Goal: Task Accomplishment & Management: Use online tool/utility

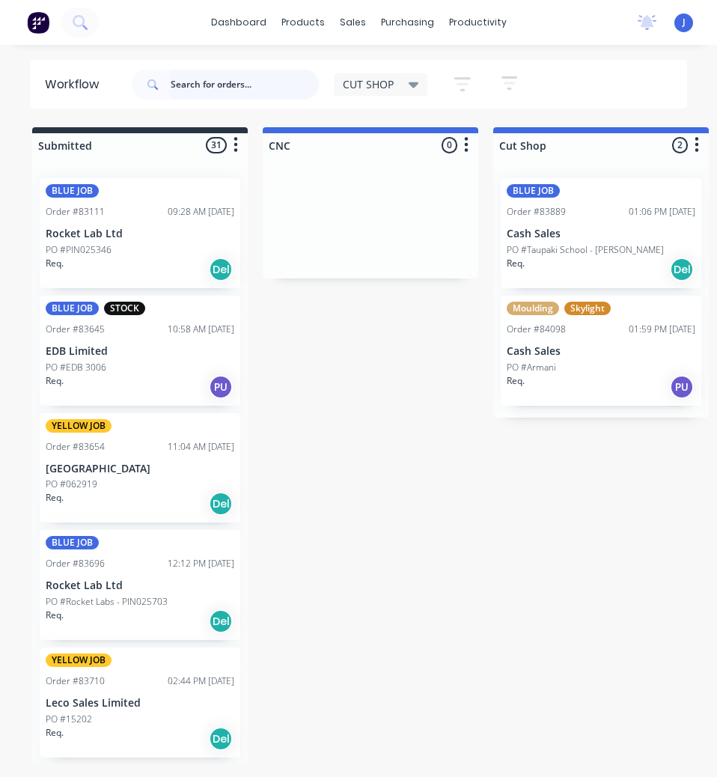
click at [186, 84] on input "text" at bounding box center [245, 85] width 148 height 30
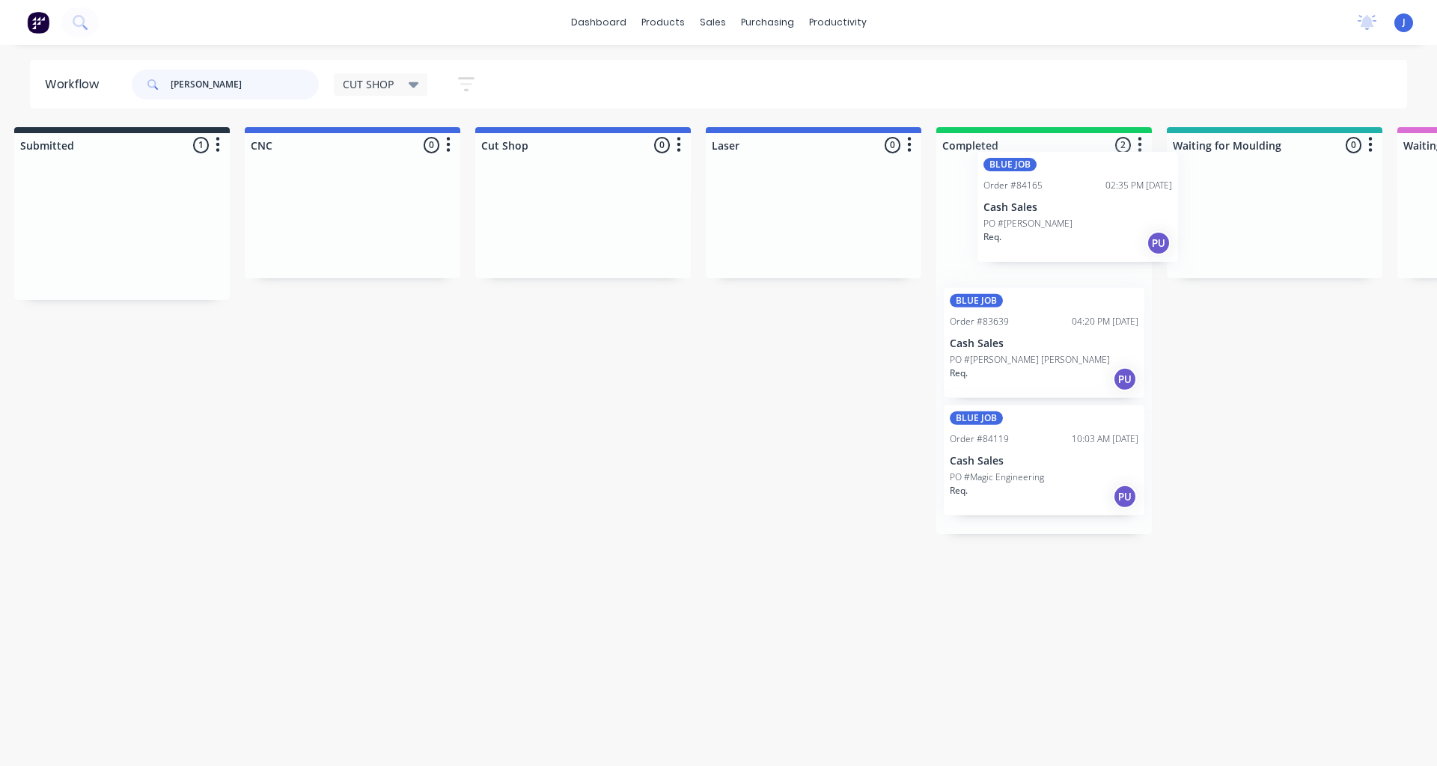
scroll to position [0, 20]
drag, startPoint x: 116, startPoint y: 251, endPoint x: 1048, endPoint y: 232, distance: 931.9
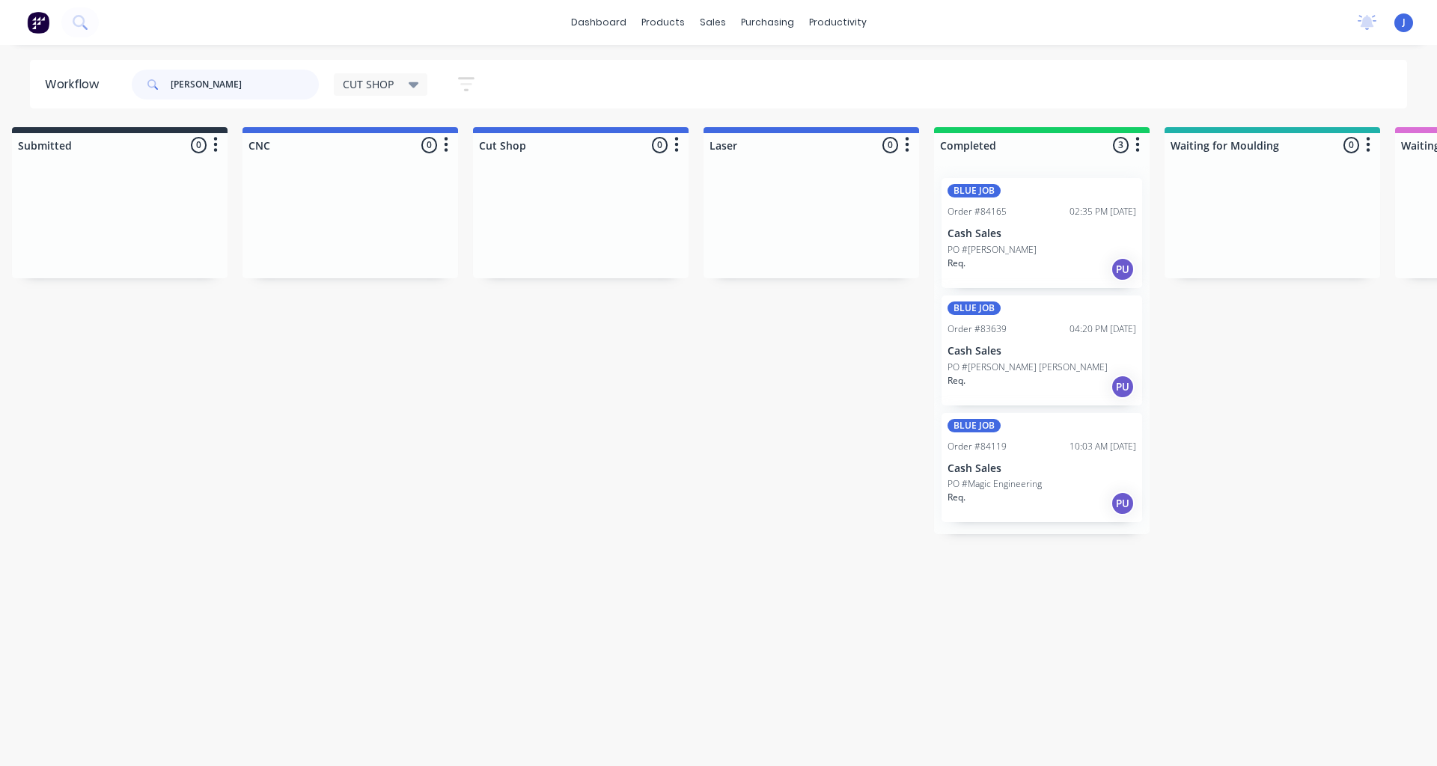
drag, startPoint x: 215, startPoint y: 85, endPoint x: 42, endPoint y: 69, distance: 173.6
click at [42, 69] on header "Workflow [PERSON_NAME] CUT SHOP Save new view None edit CUT SHOP (Default) edit…" at bounding box center [719, 84] width 1378 height 49
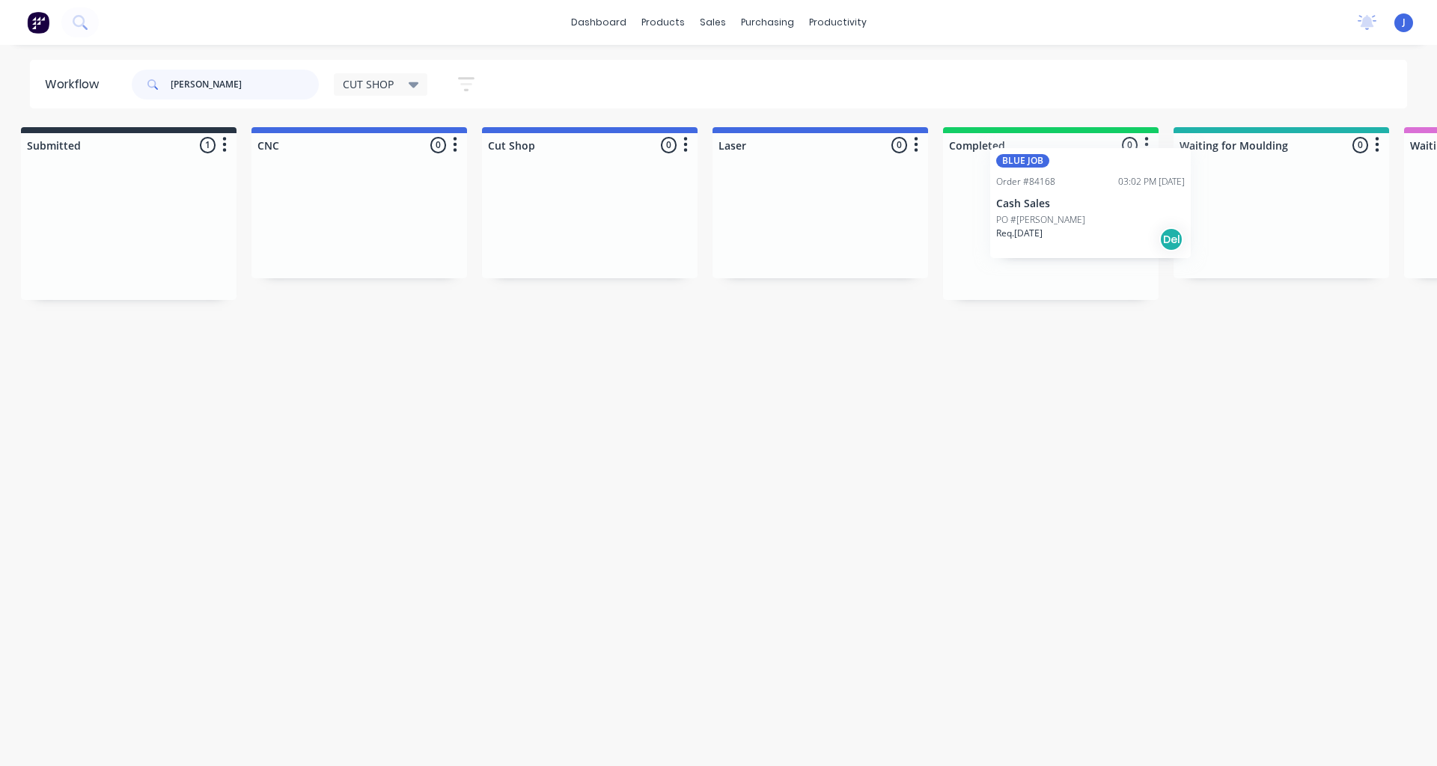
drag, startPoint x: 113, startPoint y: 254, endPoint x: 1045, endPoint y: 220, distance: 932.3
type input "[PERSON_NAME]"
click at [716, 251] on p "PO #[PERSON_NAME]" at bounding box center [1000, 249] width 89 height 13
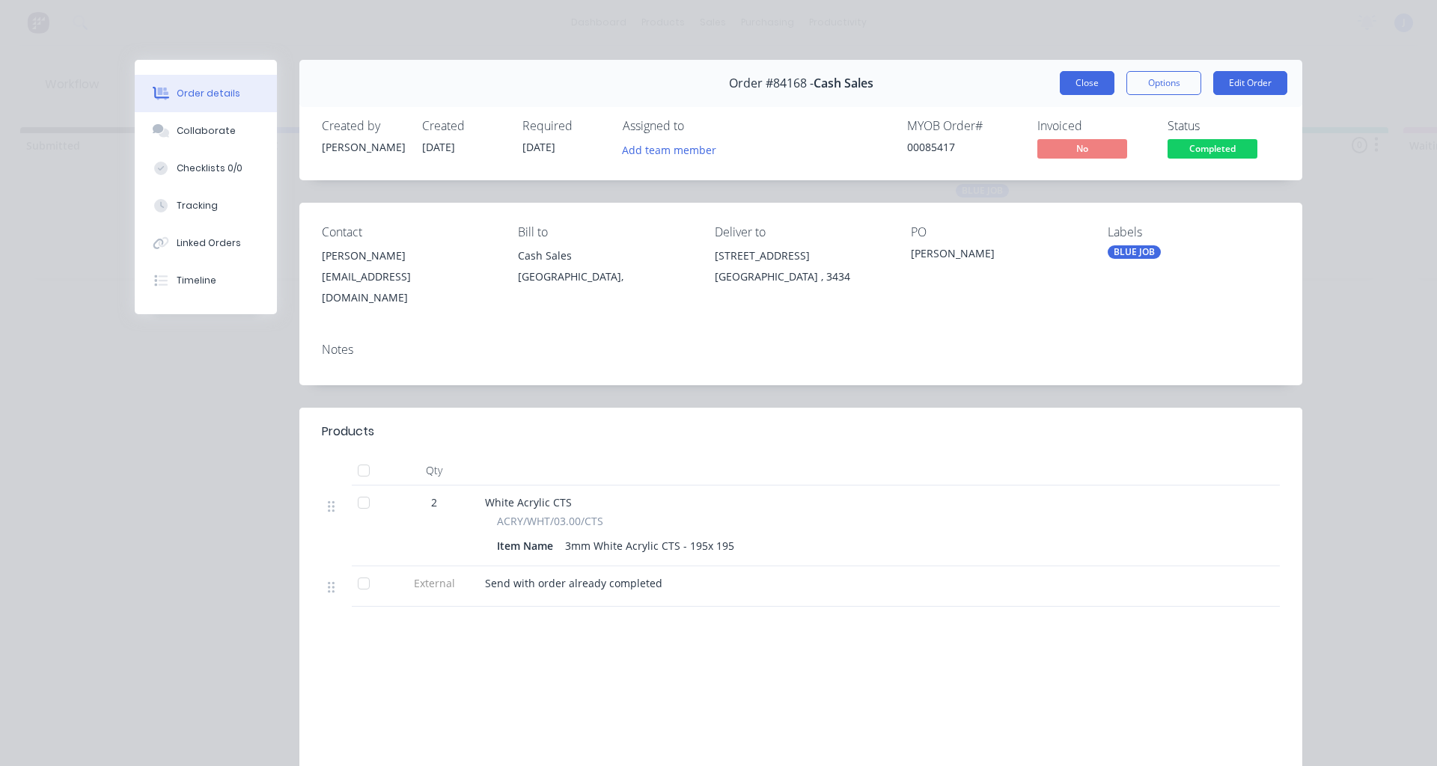
click at [716, 86] on button "Close" at bounding box center [1087, 83] width 55 height 24
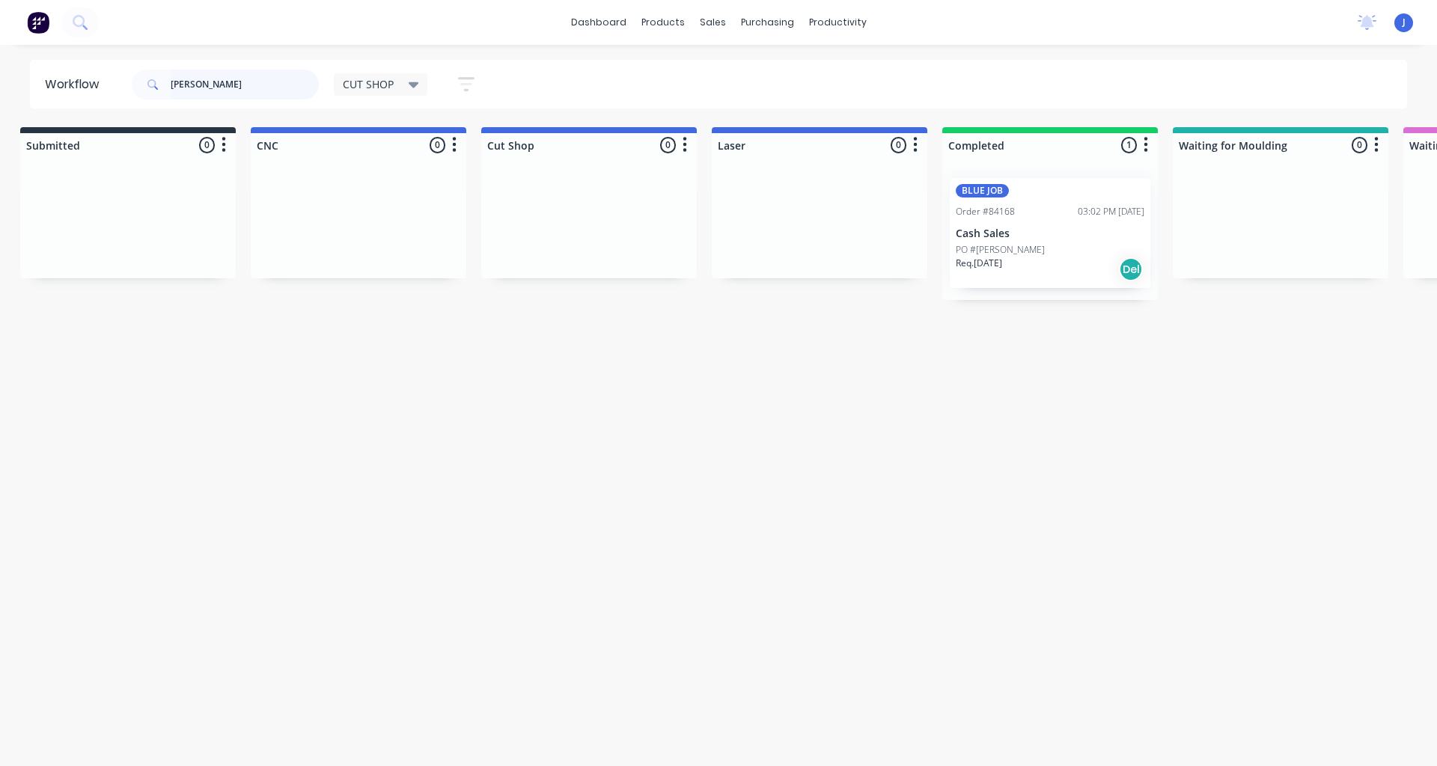
drag, startPoint x: 221, startPoint y: 82, endPoint x: 54, endPoint y: 89, distance: 167.0
click at [54, 89] on header "Workflow ashley CUT SHOP Save new view None edit CUT SHOP (Default) edit DISPAT…" at bounding box center [719, 84] width 1378 height 49
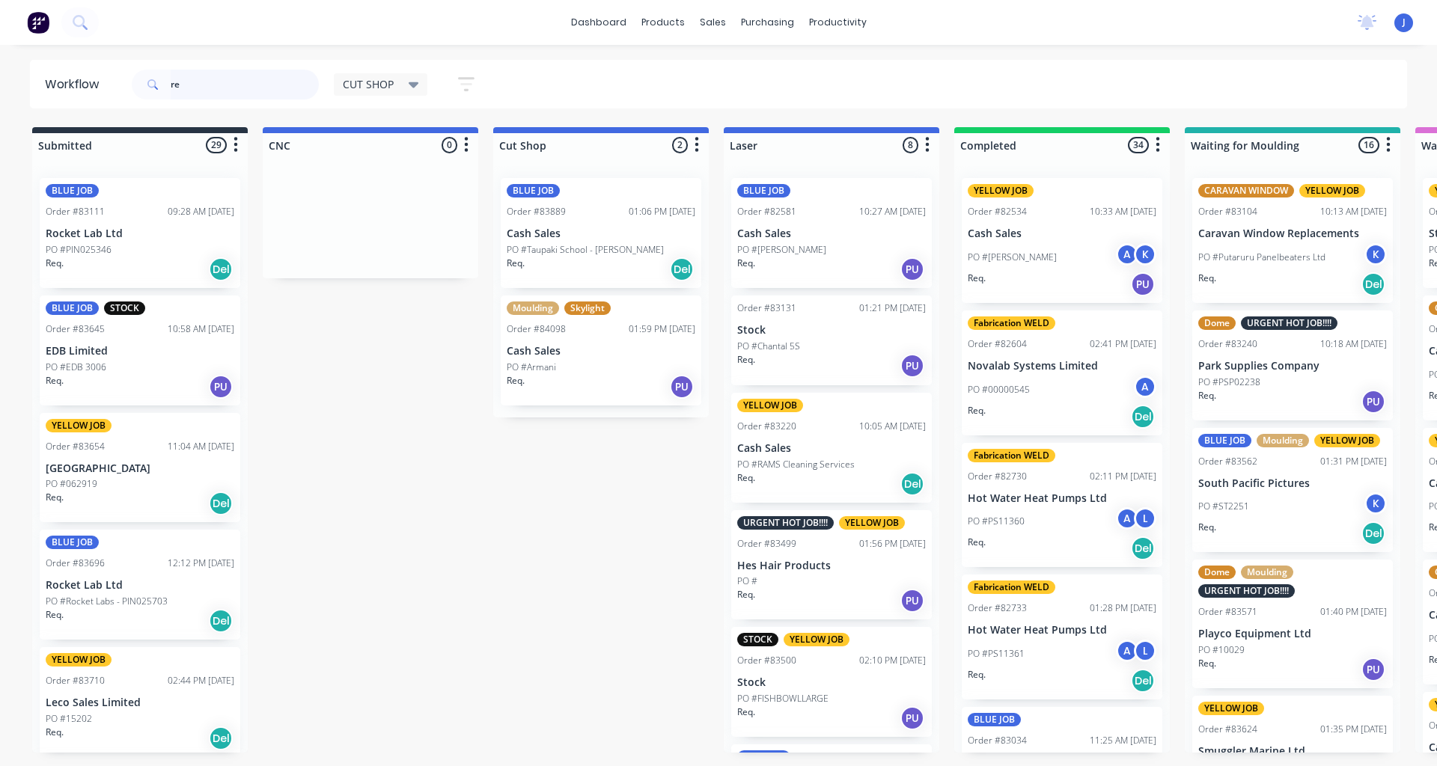
type input "[PERSON_NAME]"
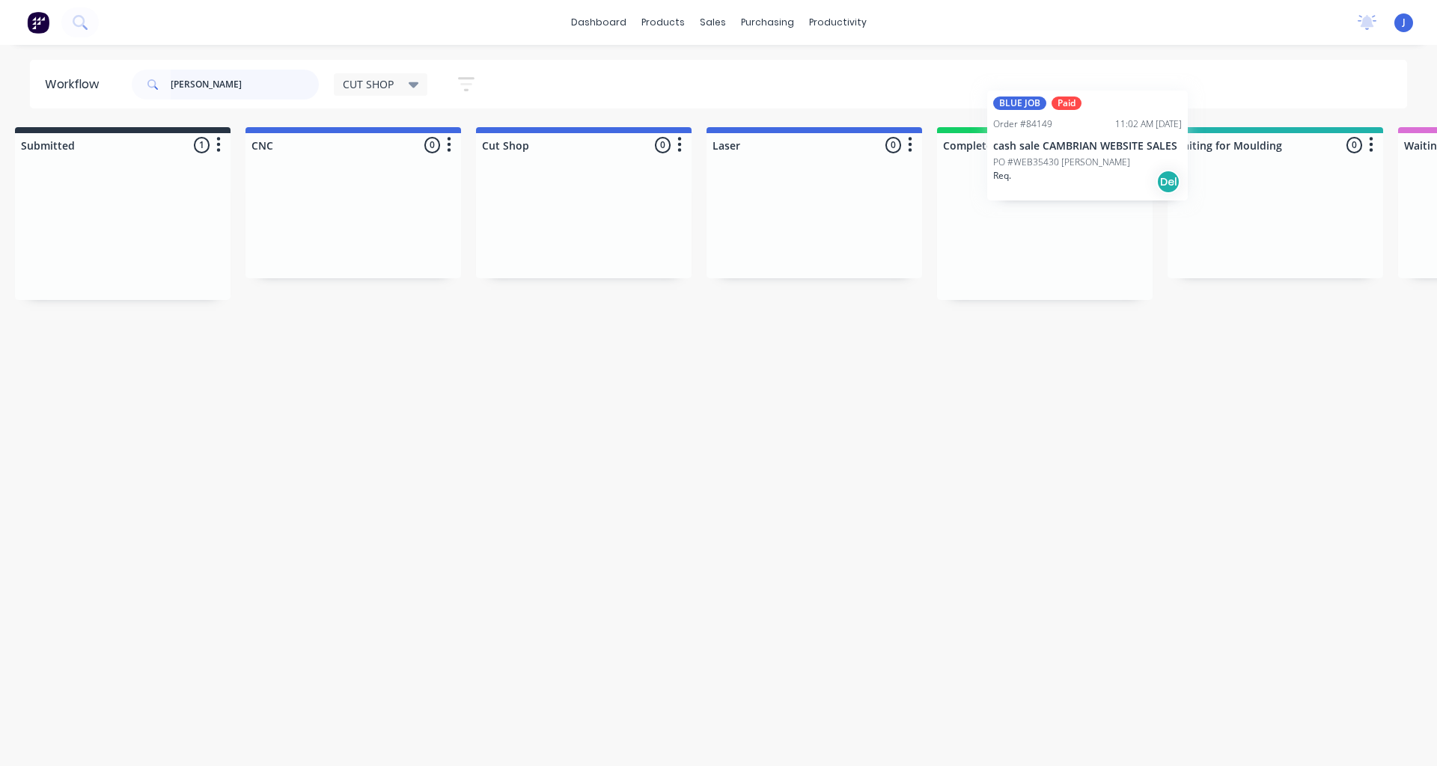
scroll to position [0, 24]
drag, startPoint x: 79, startPoint y: 251, endPoint x: 1012, endPoint y: 171, distance: 937.3
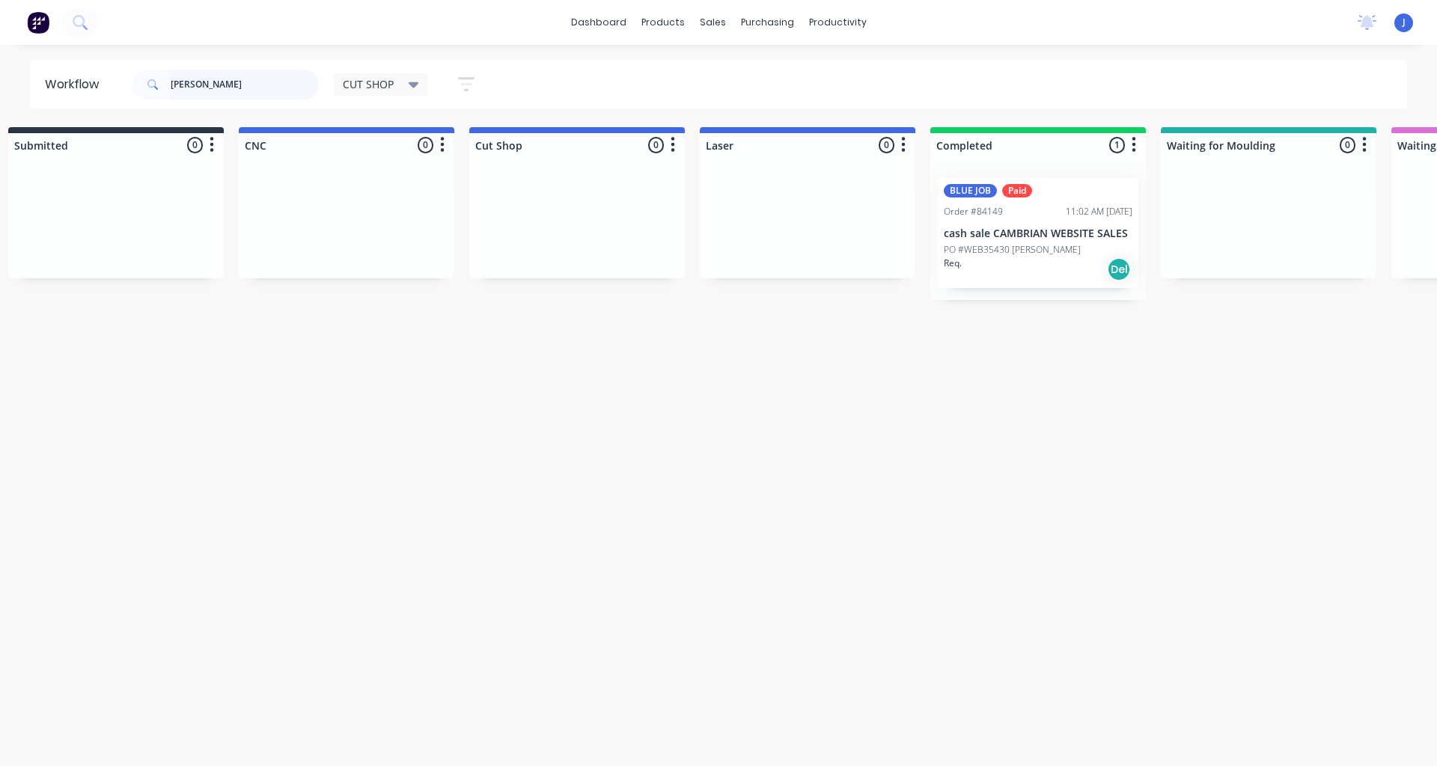
drag, startPoint x: 211, startPoint y: 92, endPoint x: 49, endPoint y: 113, distance: 163.0
click at [49, 113] on div "Workflow [PERSON_NAME] CUT SHOP Save new view None edit CUT SHOP (Default) edit…" at bounding box center [694, 398] width 1437 height 676
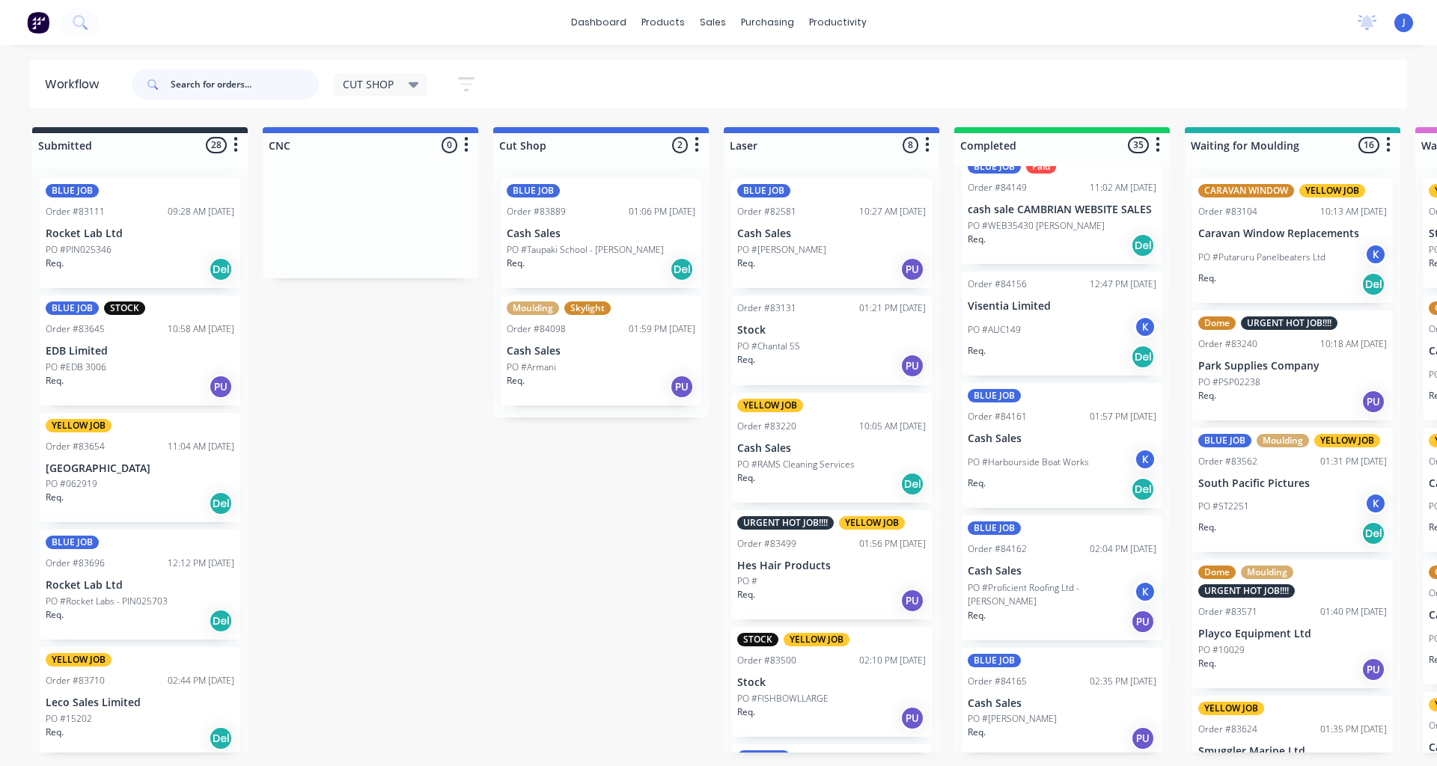
scroll to position [3837, 0]
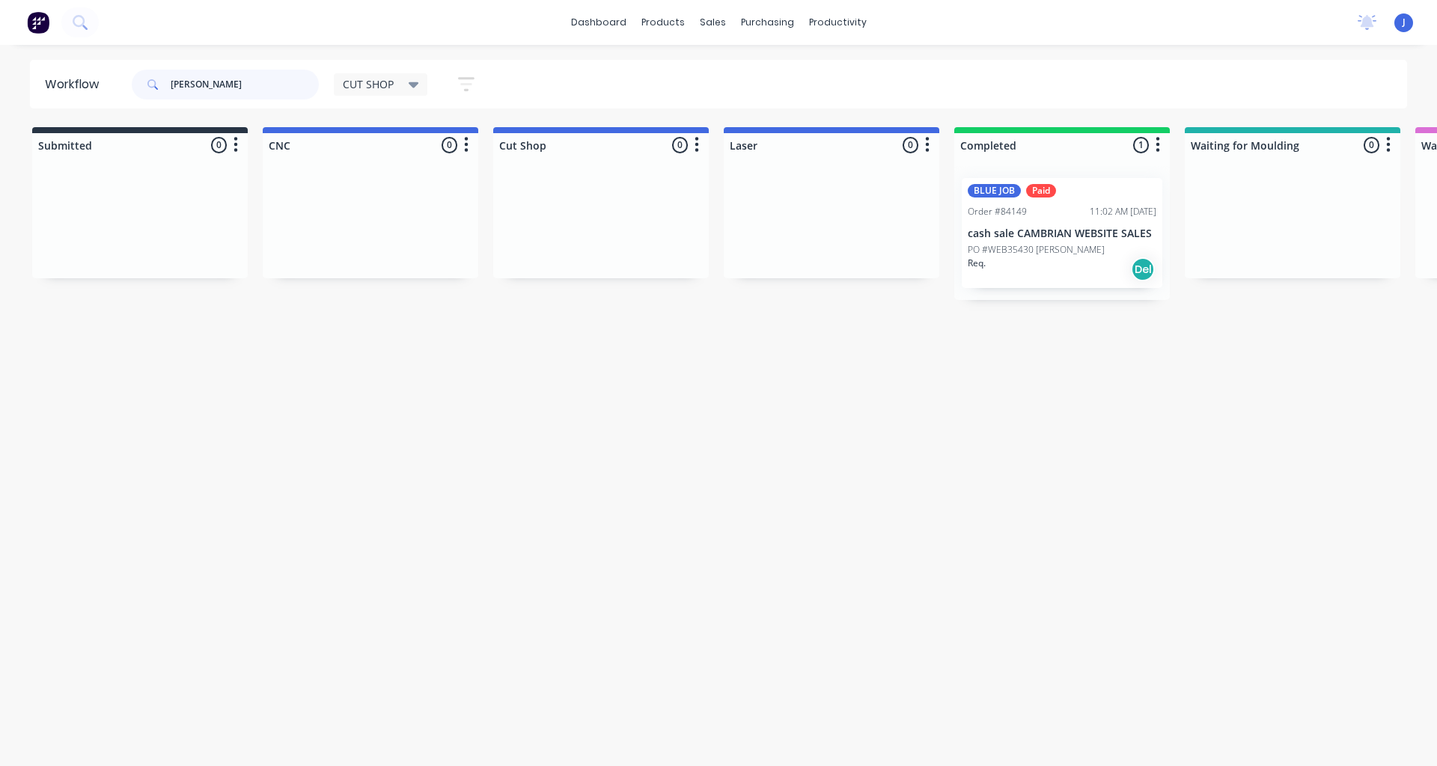
type input "[PERSON_NAME]"
drag, startPoint x: 231, startPoint y: 107, endPoint x: 138, endPoint y: 88, distance: 94.8
click at [138, 88] on header "Workflow [PERSON_NAME] CUT SHOP Save new view None edit CUT SHOP (Default) edit…" at bounding box center [719, 84] width 1378 height 49
drag, startPoint x: 144, startPoint y: 86, endPoint x: 101, endPoint y: 97, distance: 44.1
click at [101, 97] on header "Workflow [PERSON_NAME] CUT SHOP Save new view None edit CUT SHOP (Default) edit…" at bounding box center [719, 84] width 1378 height 49
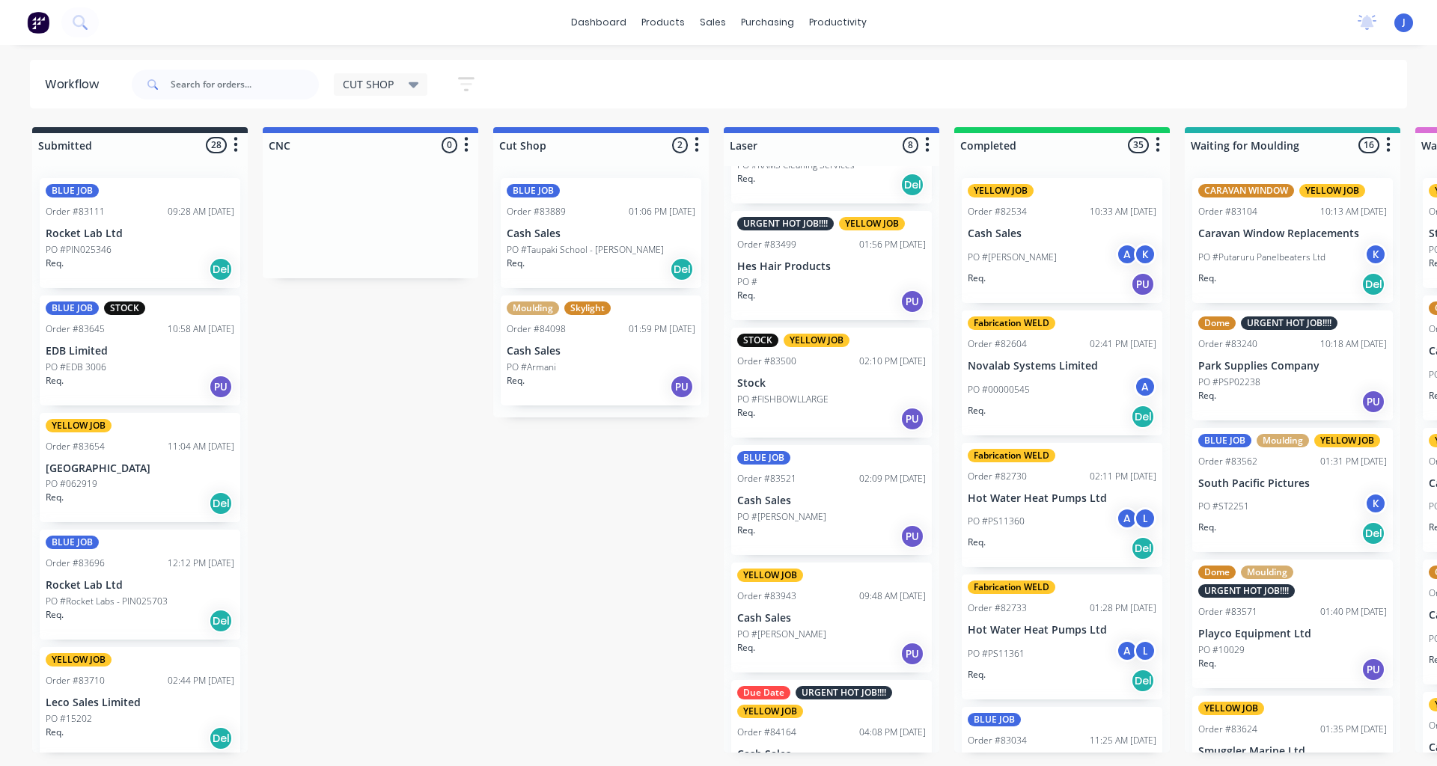
scroll to position [371, 0]
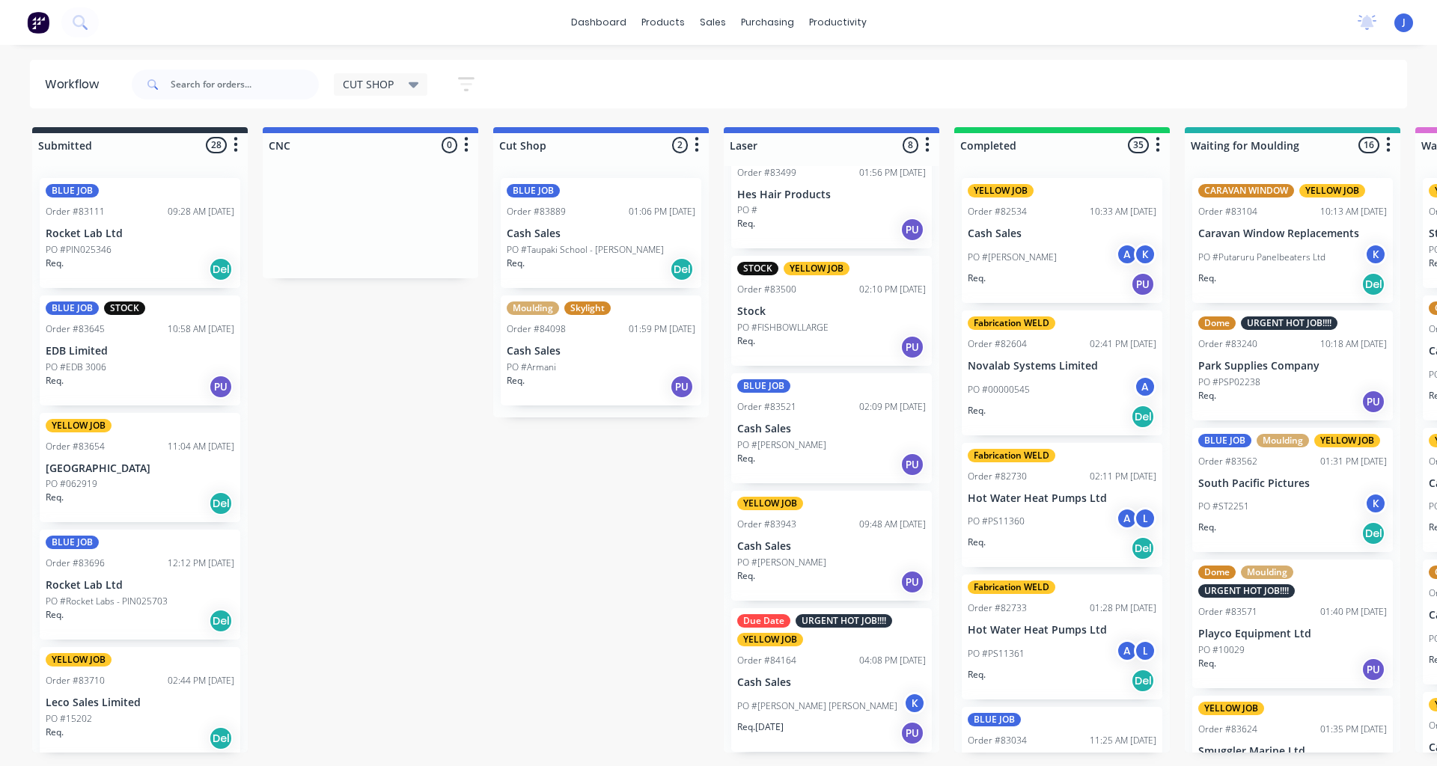
click at [716, 449] on p "PO #[PERSON_NAME]" at bounding box center [781, 445] width 89 height 13
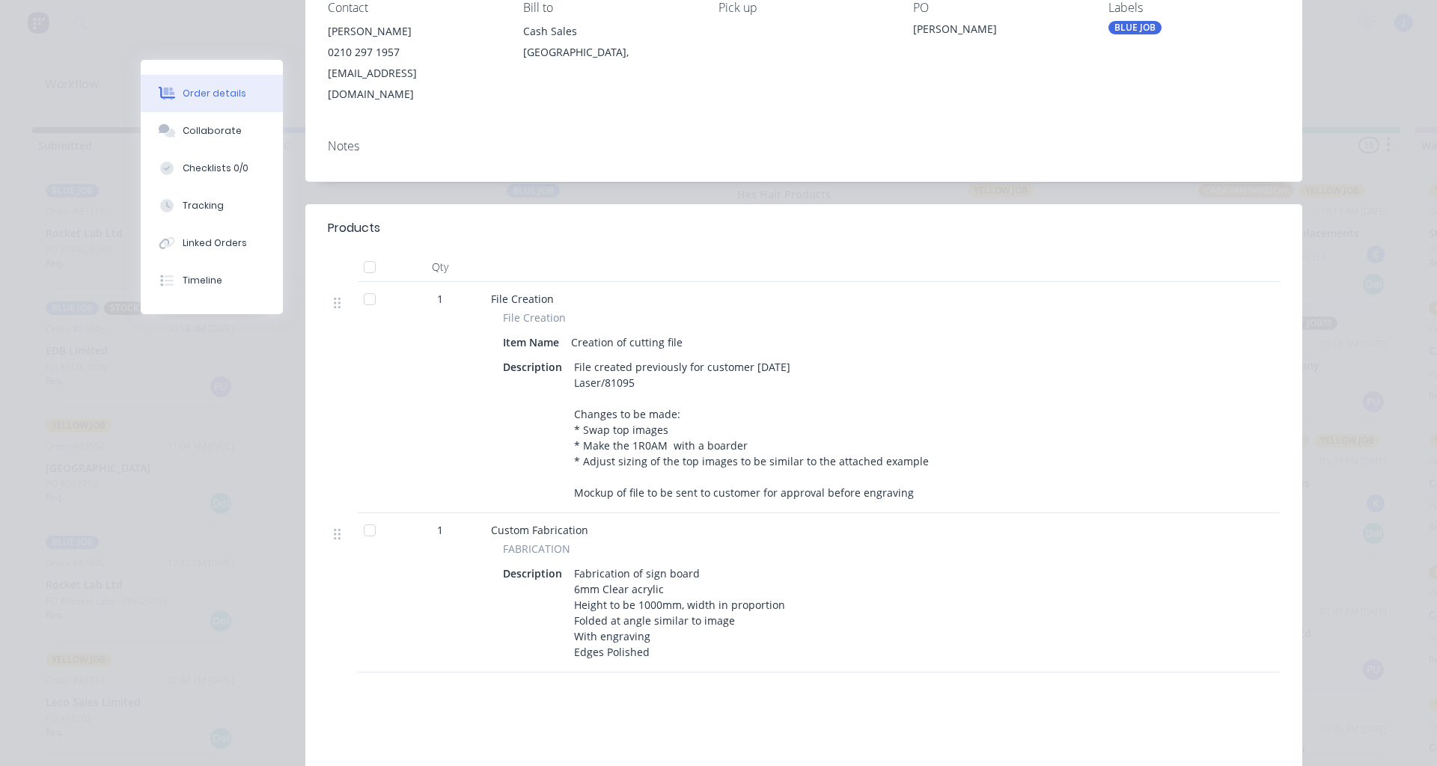
scroll to position [0, 0]
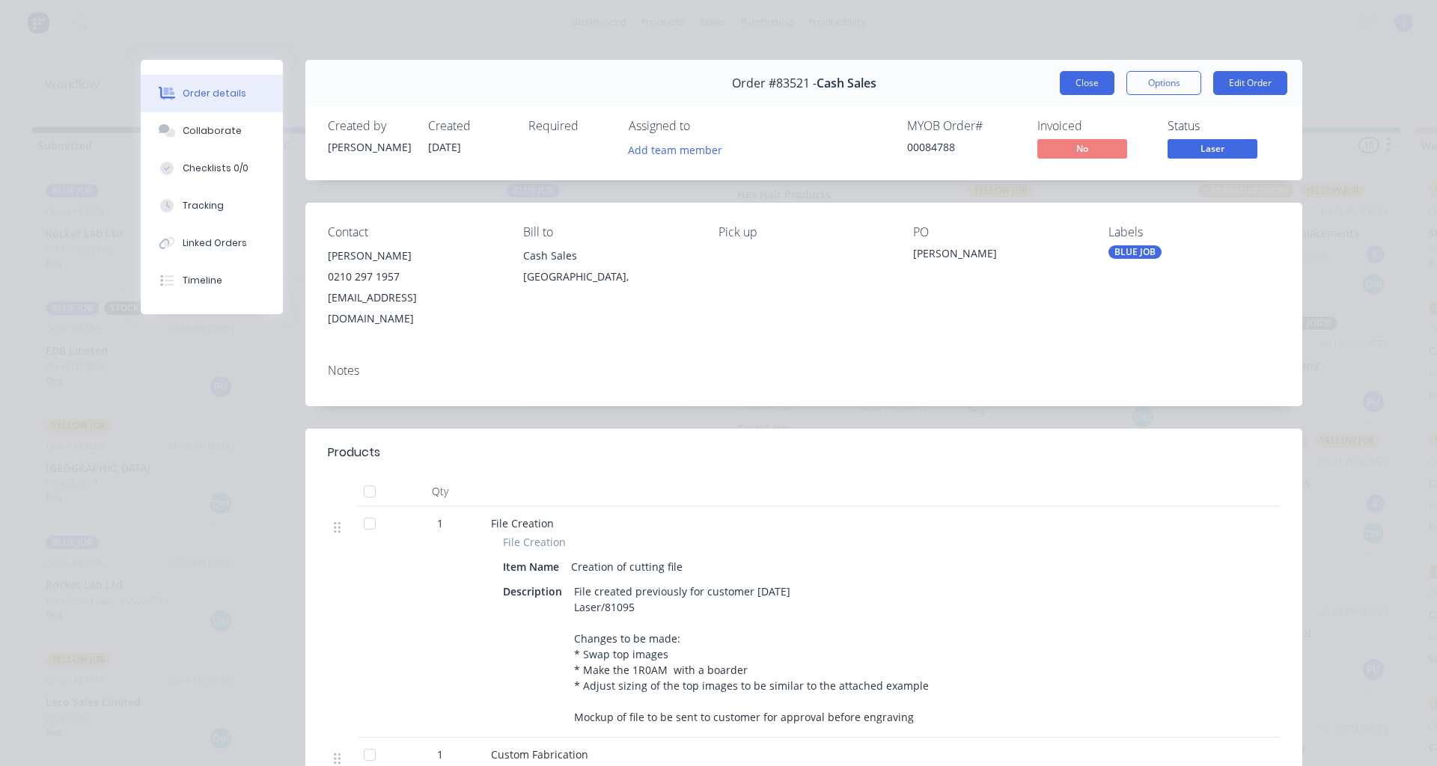
click at [716, 77] on button "Close" at bounding box center [1087, 83] width 55 height 24
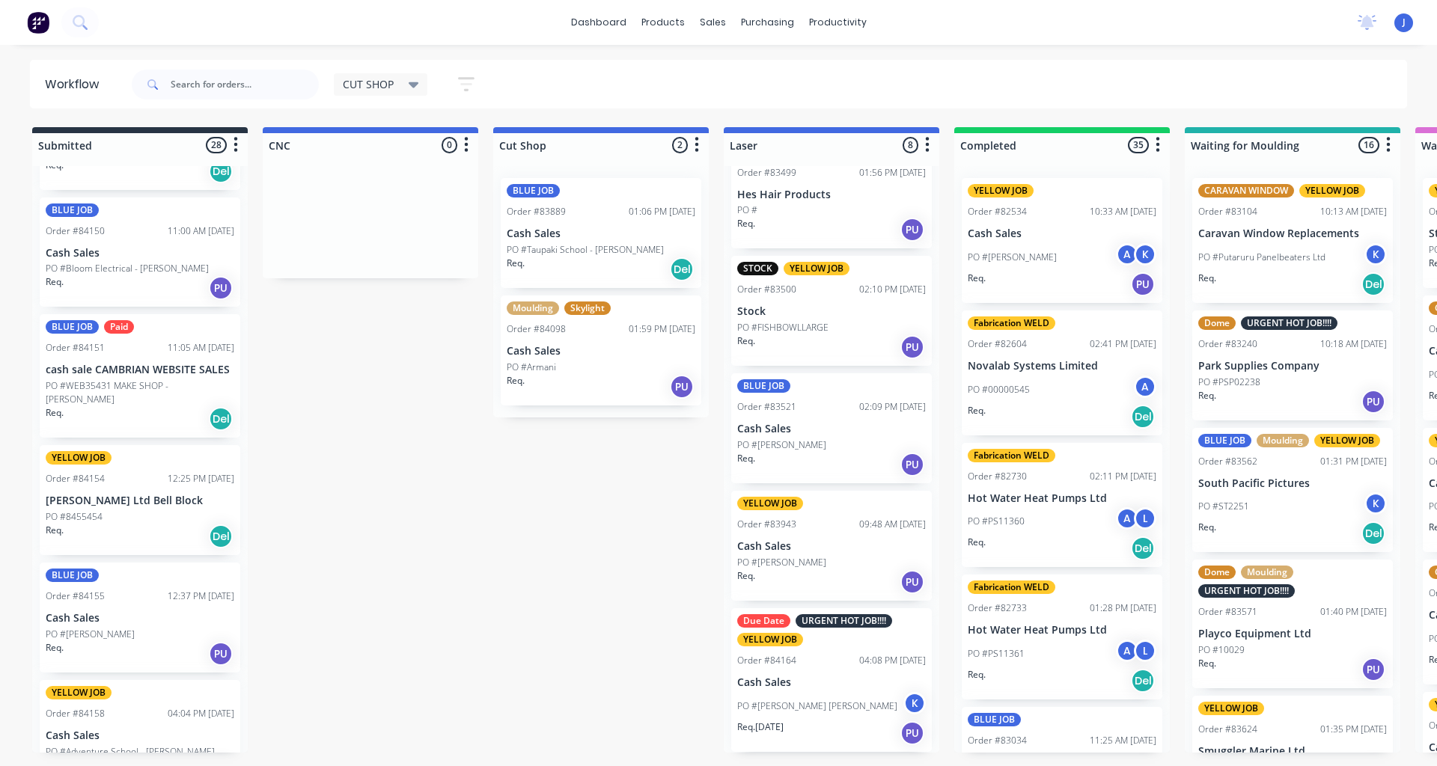
scroll to position [1871, 0]
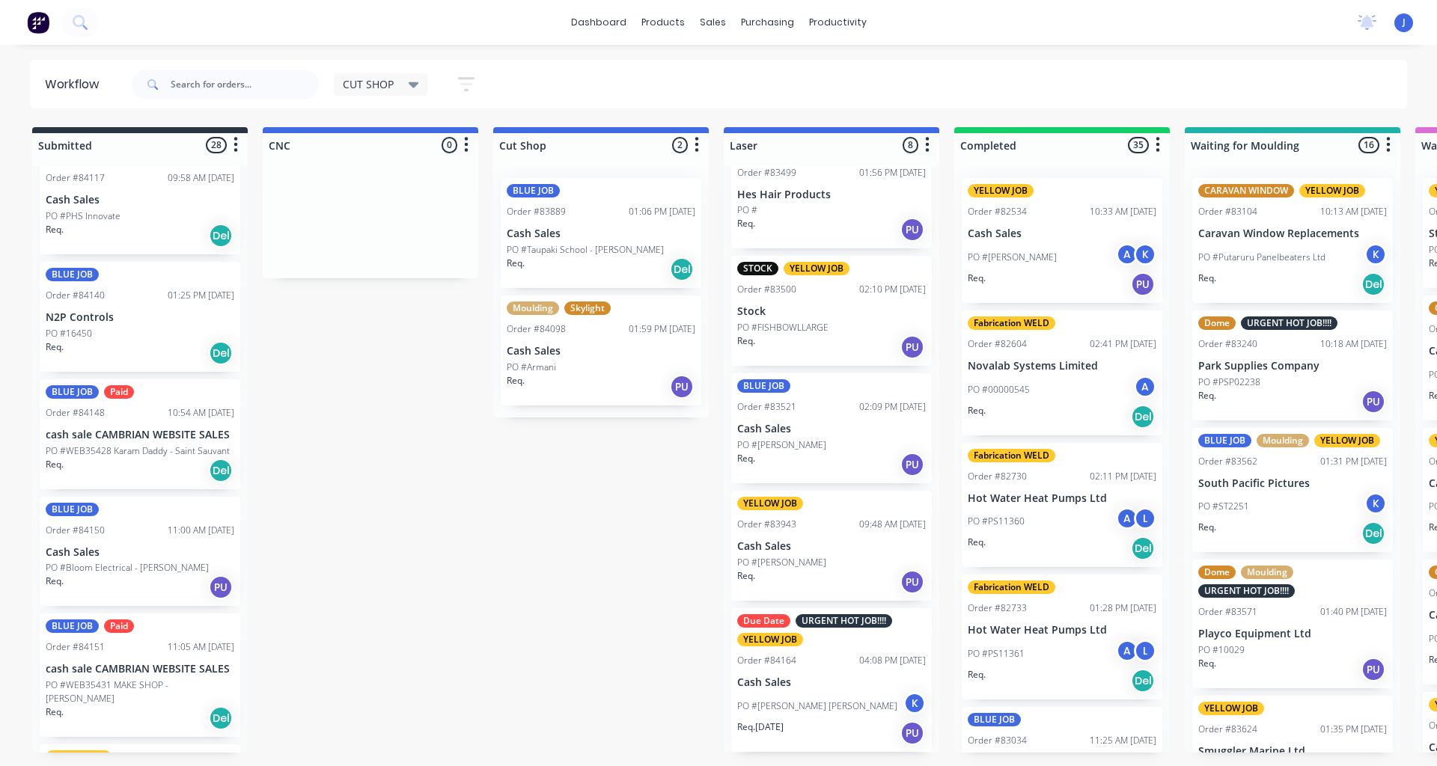
click at [131, 337] on div "PO #16450" at bounding box center [140, 333] width 189 height 13
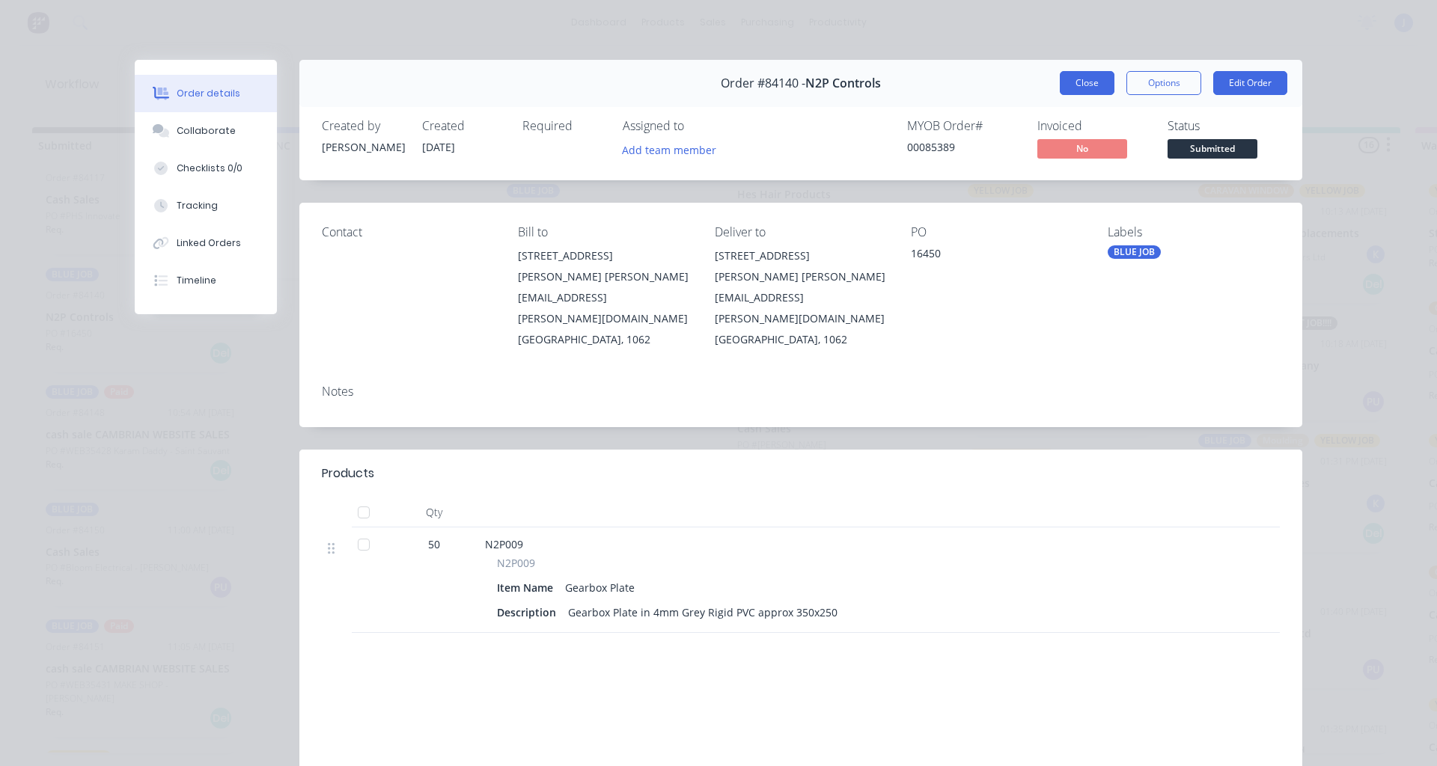
click at [716, 79] on button "Close" at bounding box center [1087, 83] width 55 height 24
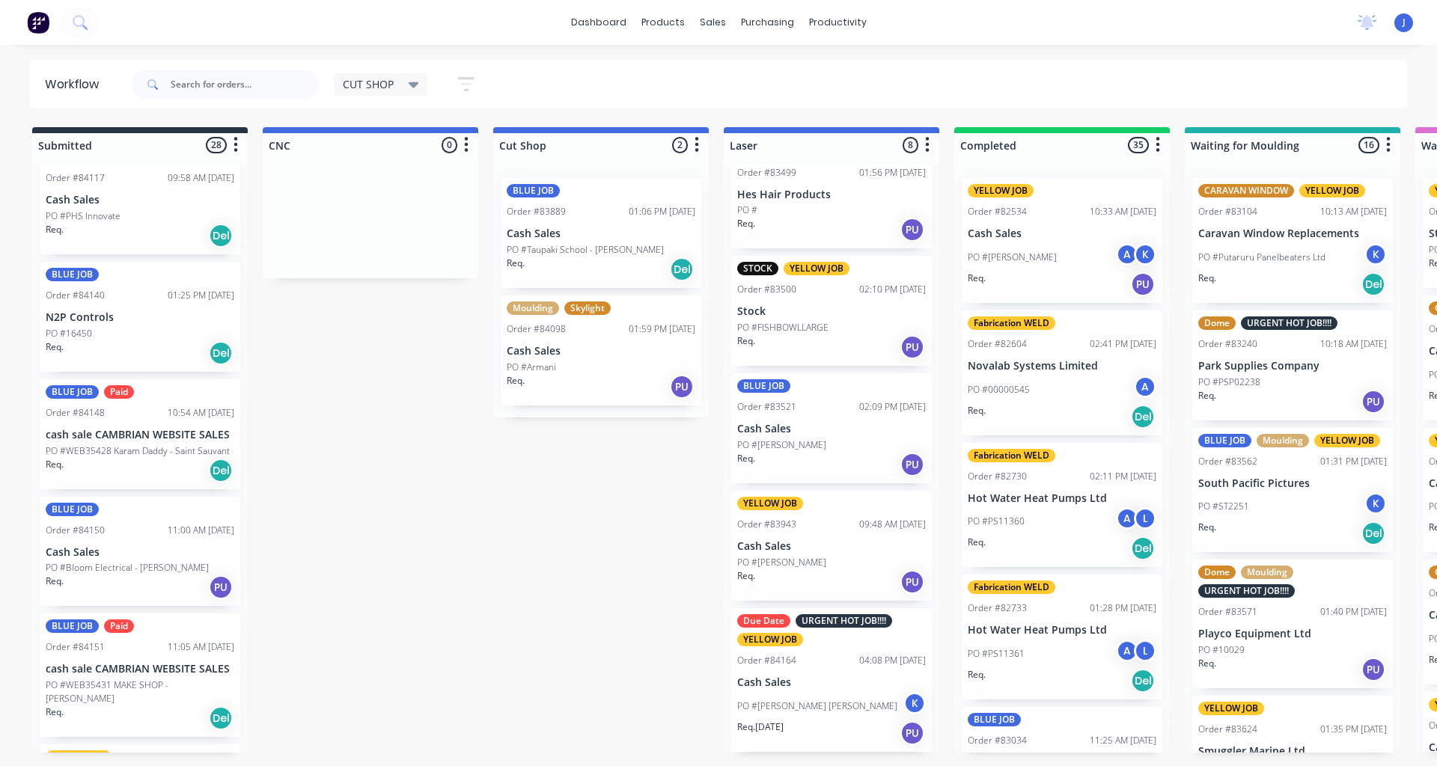
scroll to position [2395, 0]
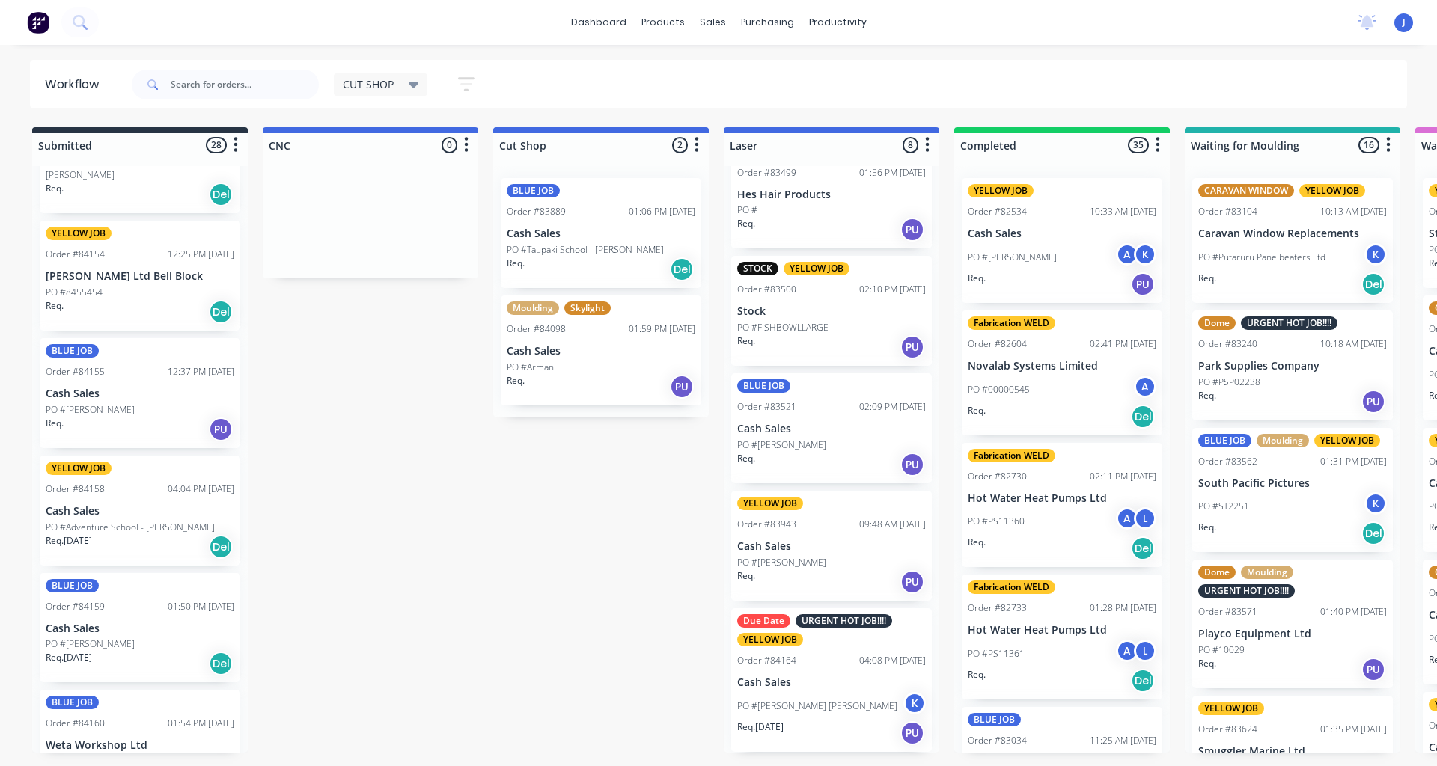
click at [129, 521] on p "PO #Adventure School - [PERSON_NAME]" at bounding box center [130, 527] width 169 height 13
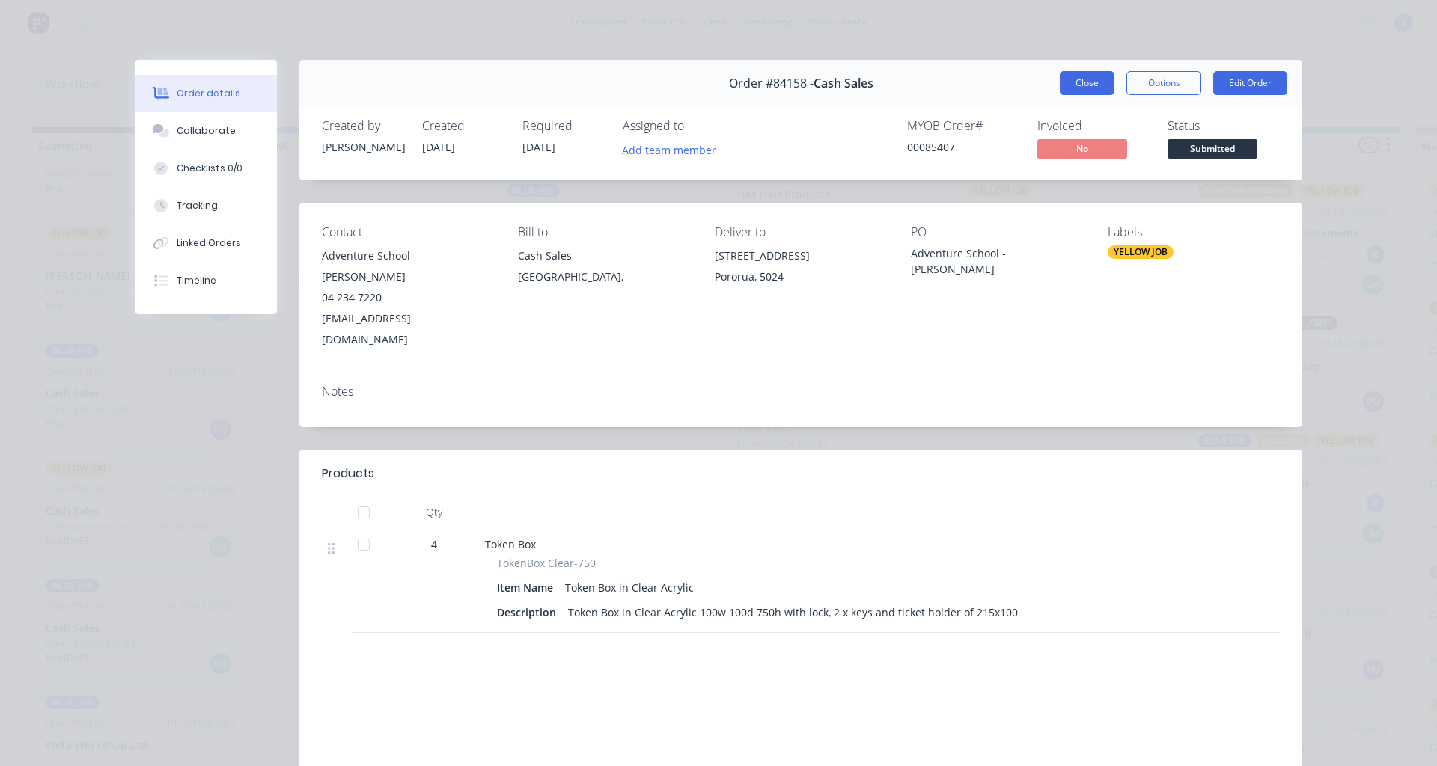
click at [716, 82] on button "Close" at bounding box center [1087, 83] width 55 height 24
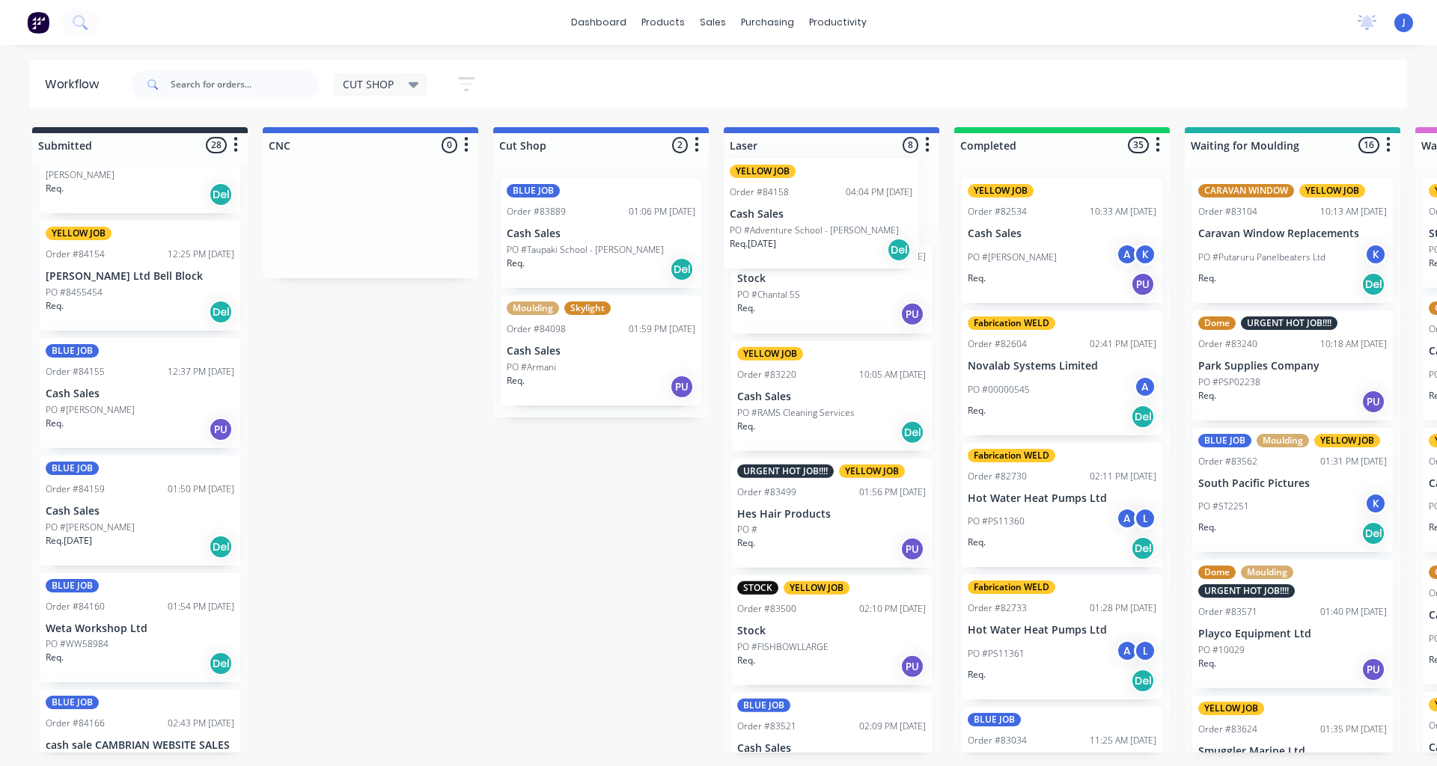
scroll to position [0, 0]
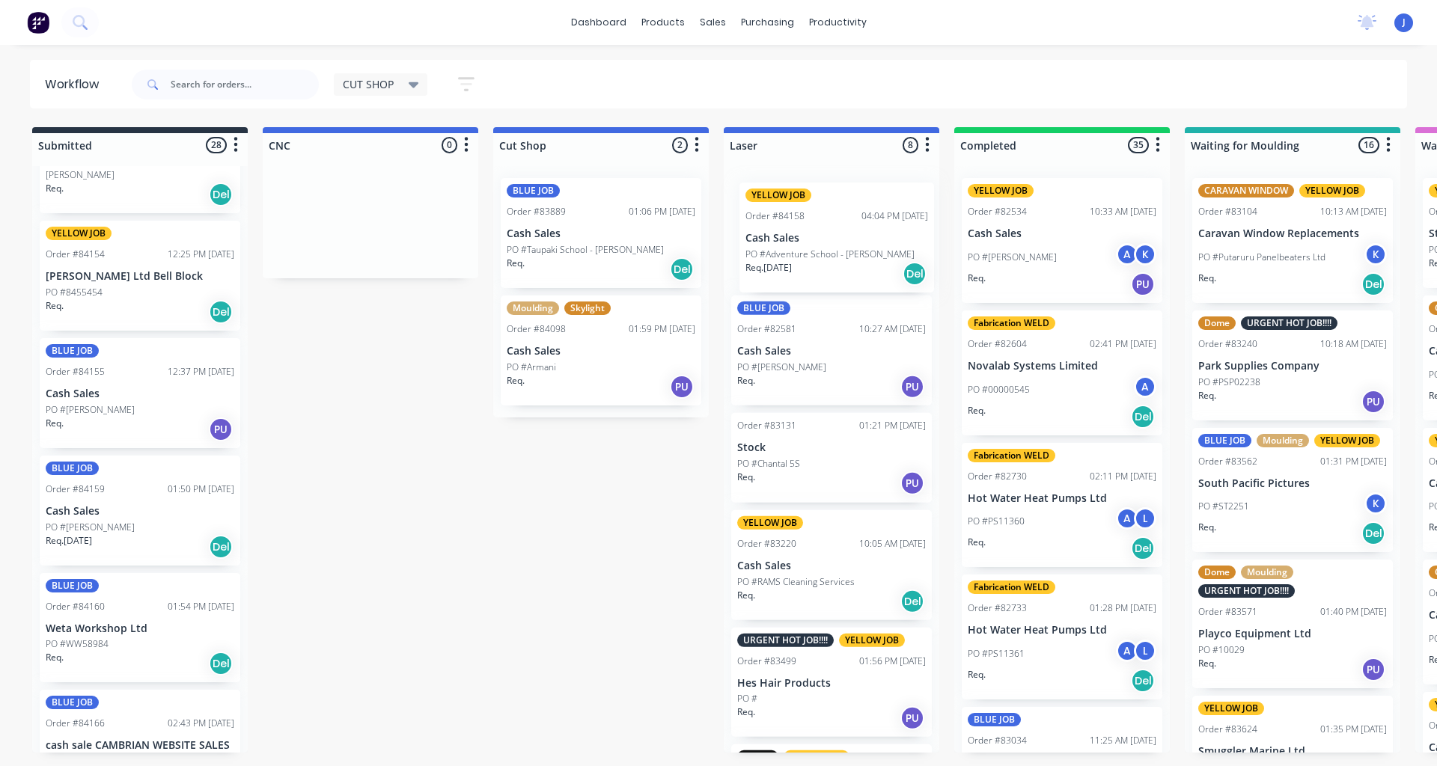
drag, startPoint x: 120, startPoint y: 537, endPoint x: 837, endPoint y: 264, distance: 766.2
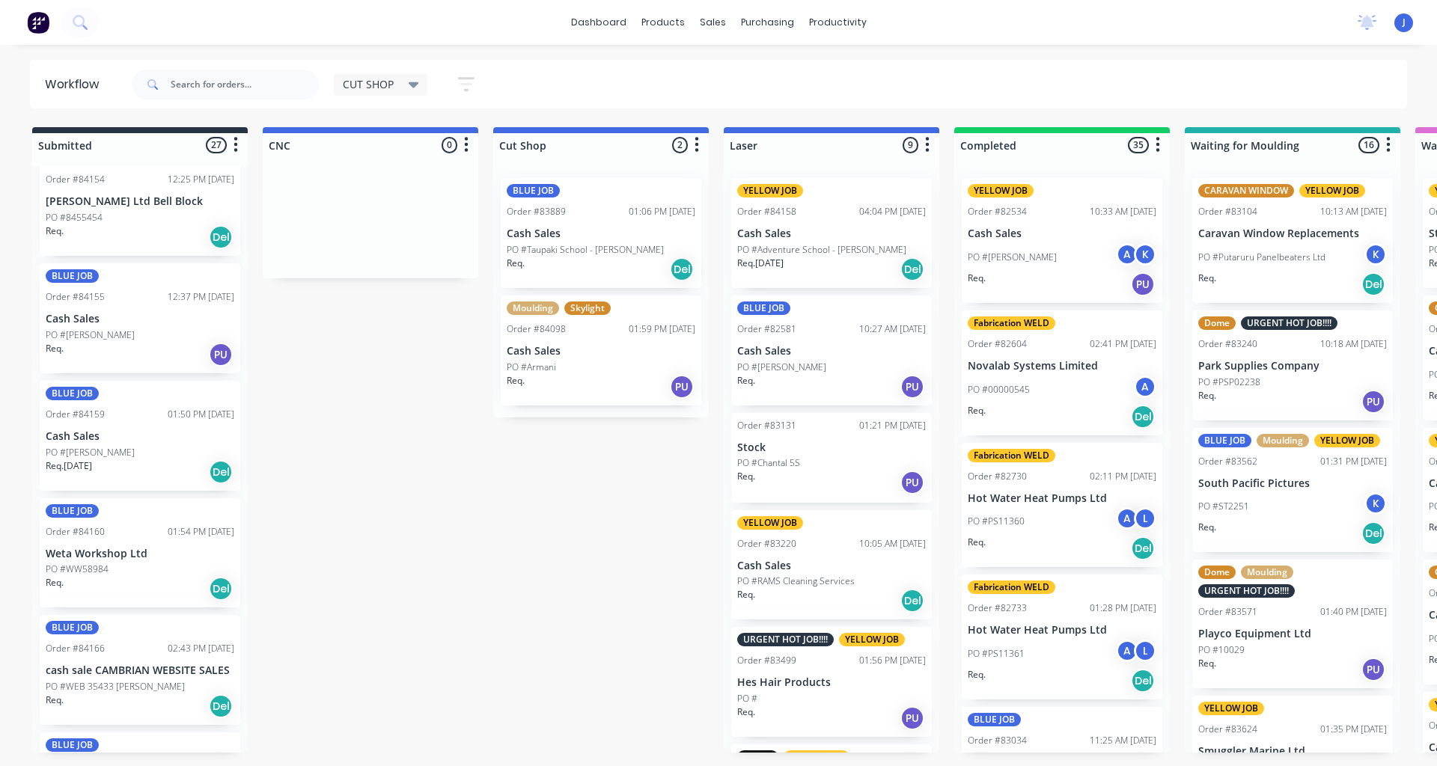
scroll to position [2544, 0]
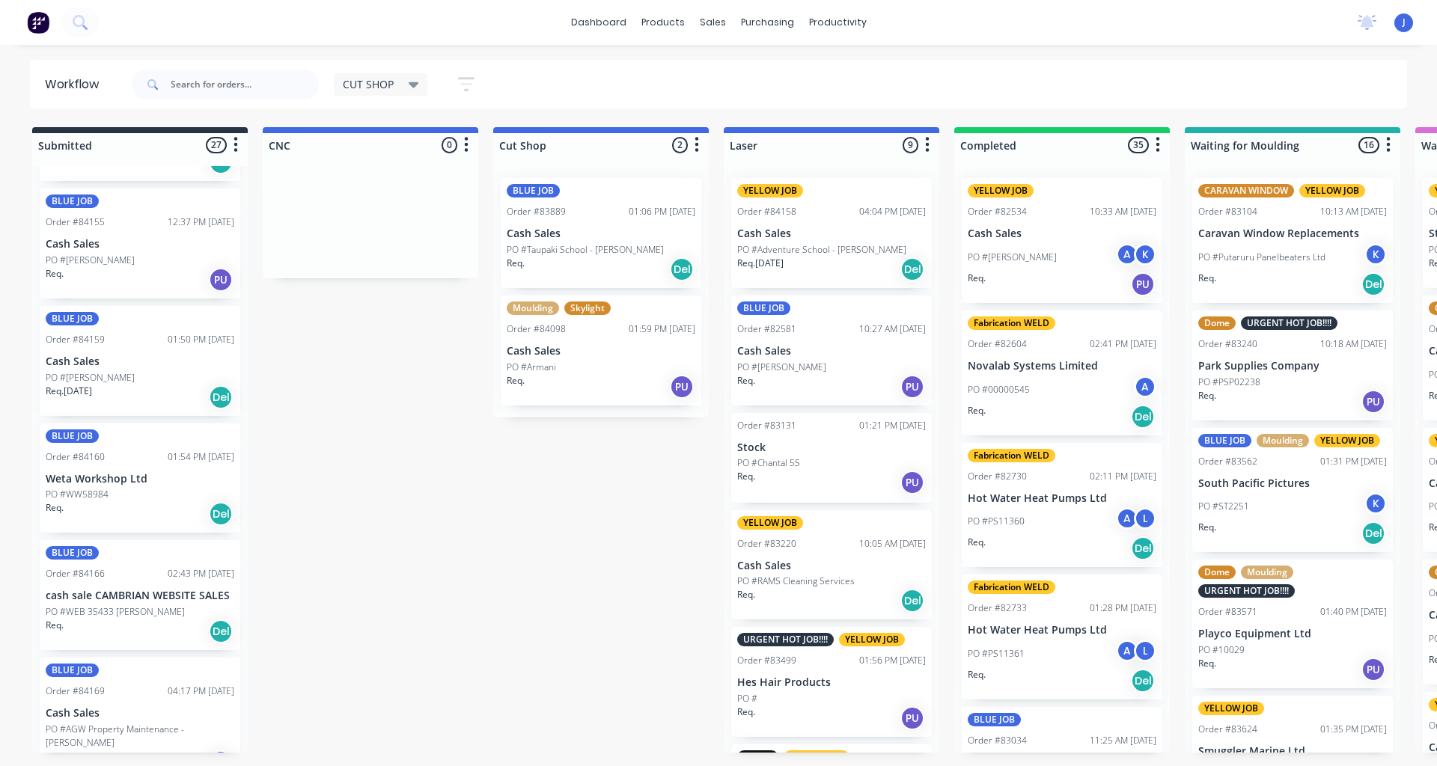
click at [132, 501] on div "PO #WW58984" at bounding box center [140, 494] width 189 height 13
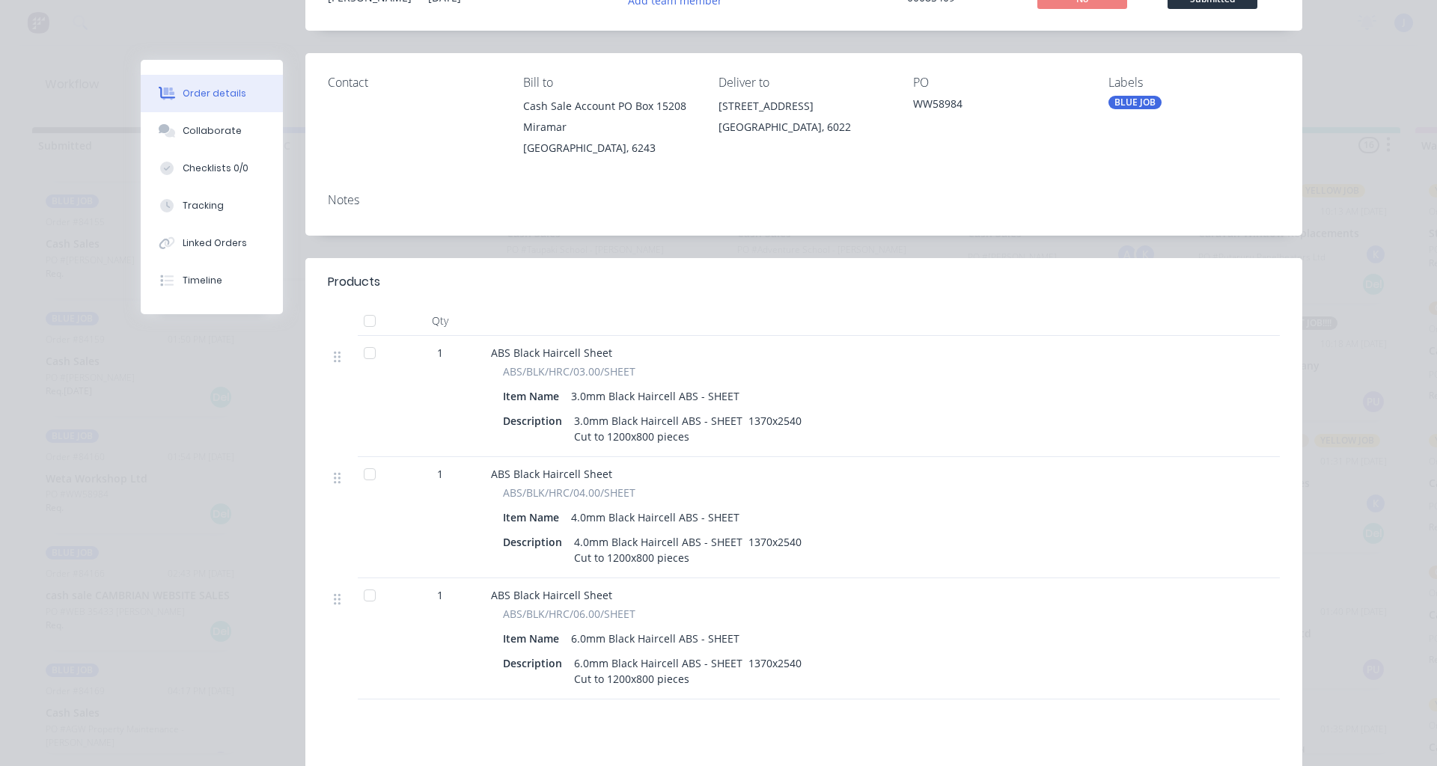
scroll to position [0, 0]
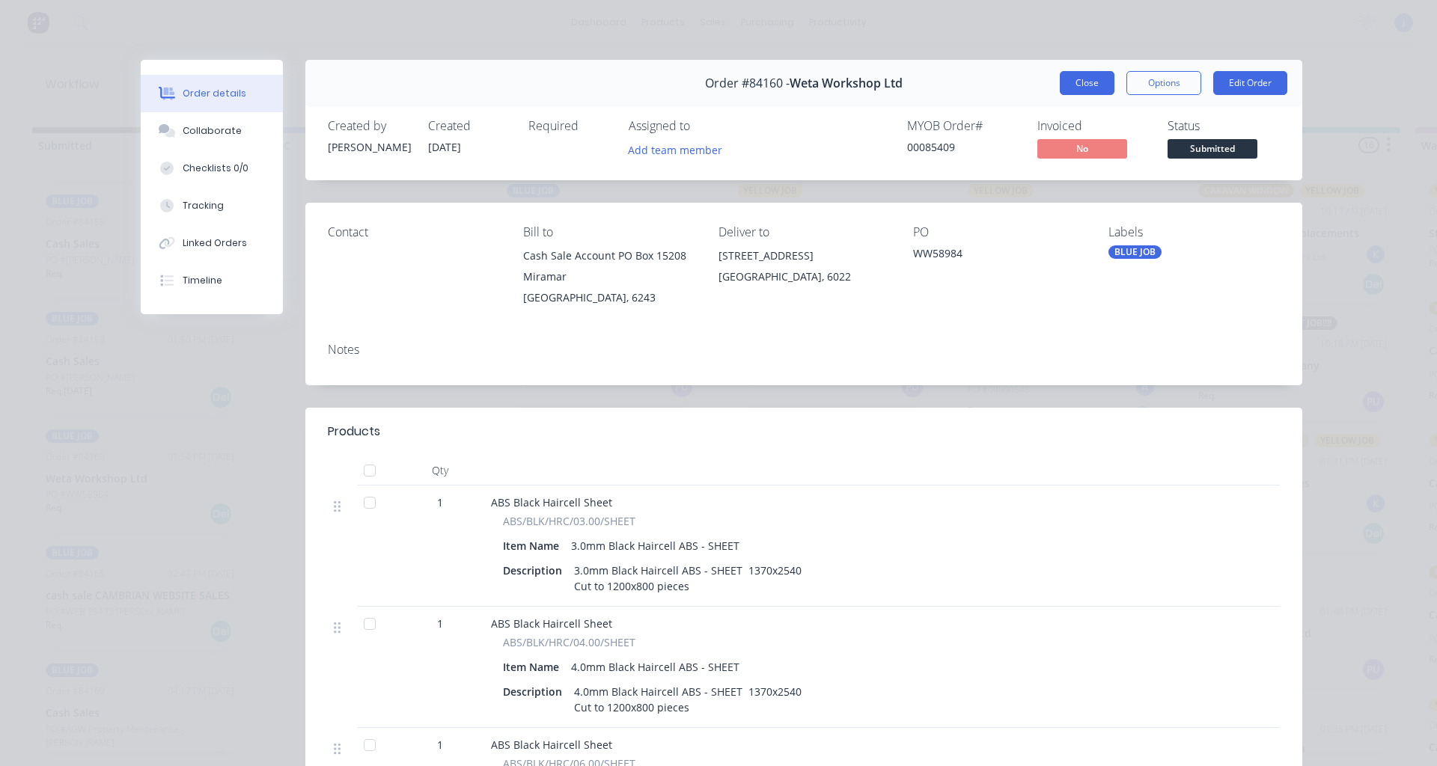
click at [716, 85] on button "Close" at bounding box center [1087, 83] width 55 height 24
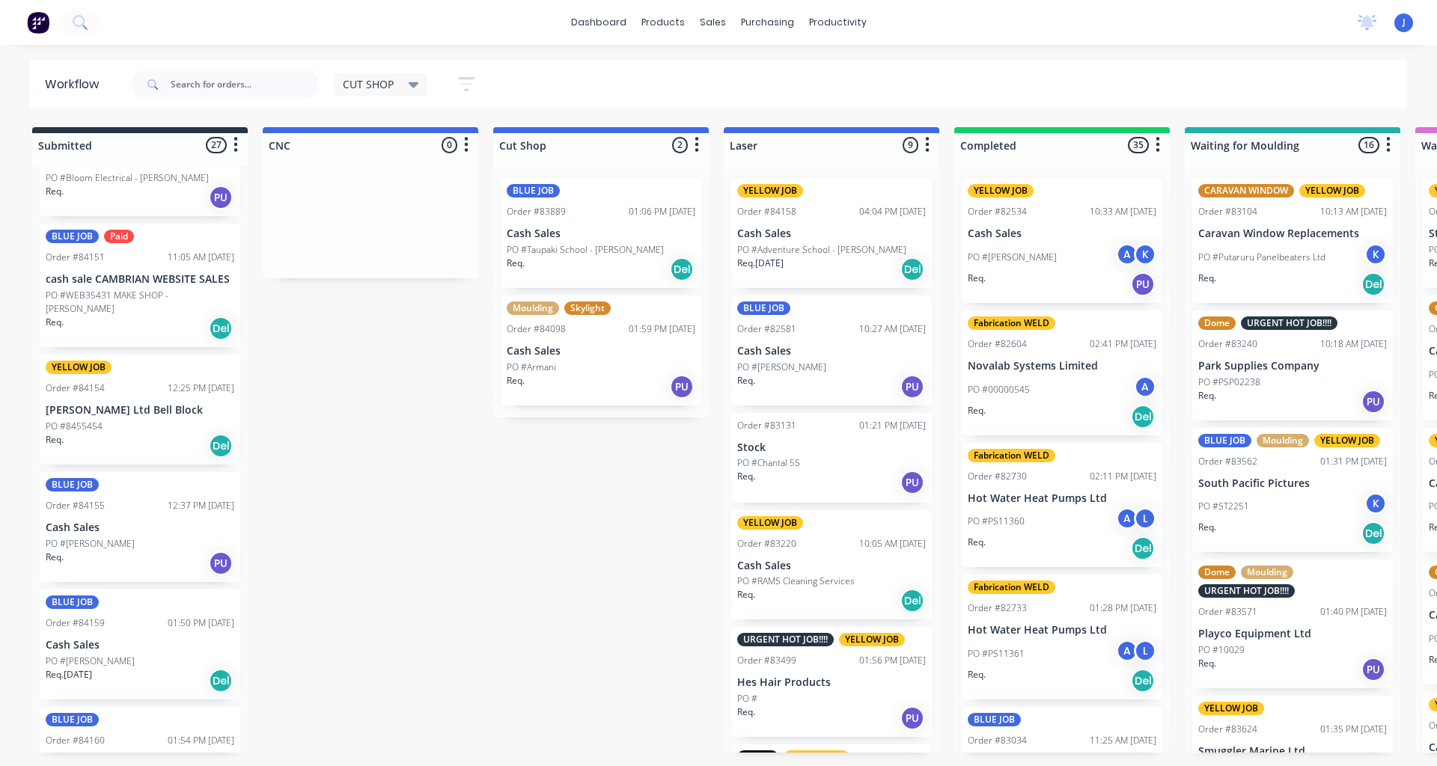
scroll to position [2111, 0]
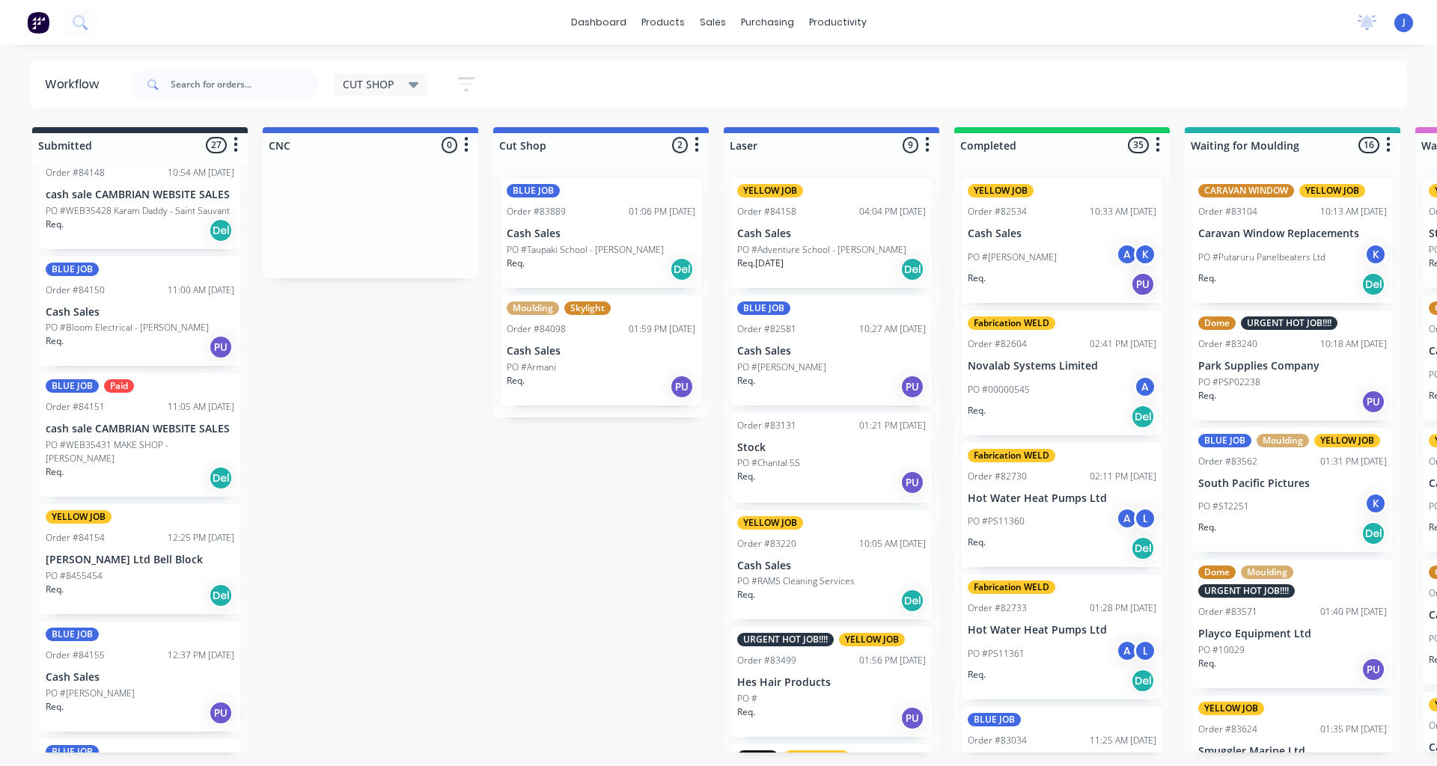
click at [141, 471] on div "Req. Del" at bounding box center [140, 477] width 189 height 25
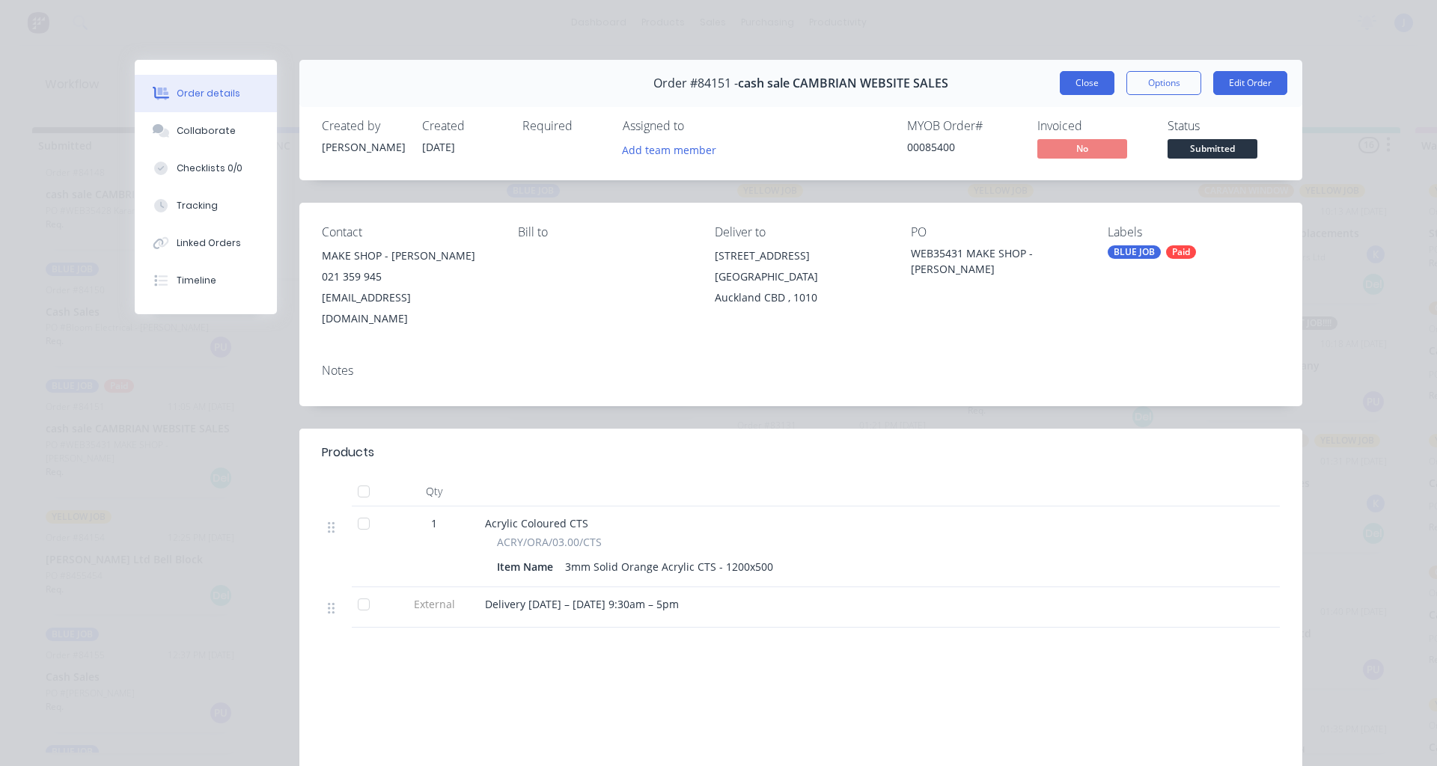
click at [716, 91] on button "Close" at bounding box center [1087, 83] width 55 height 24
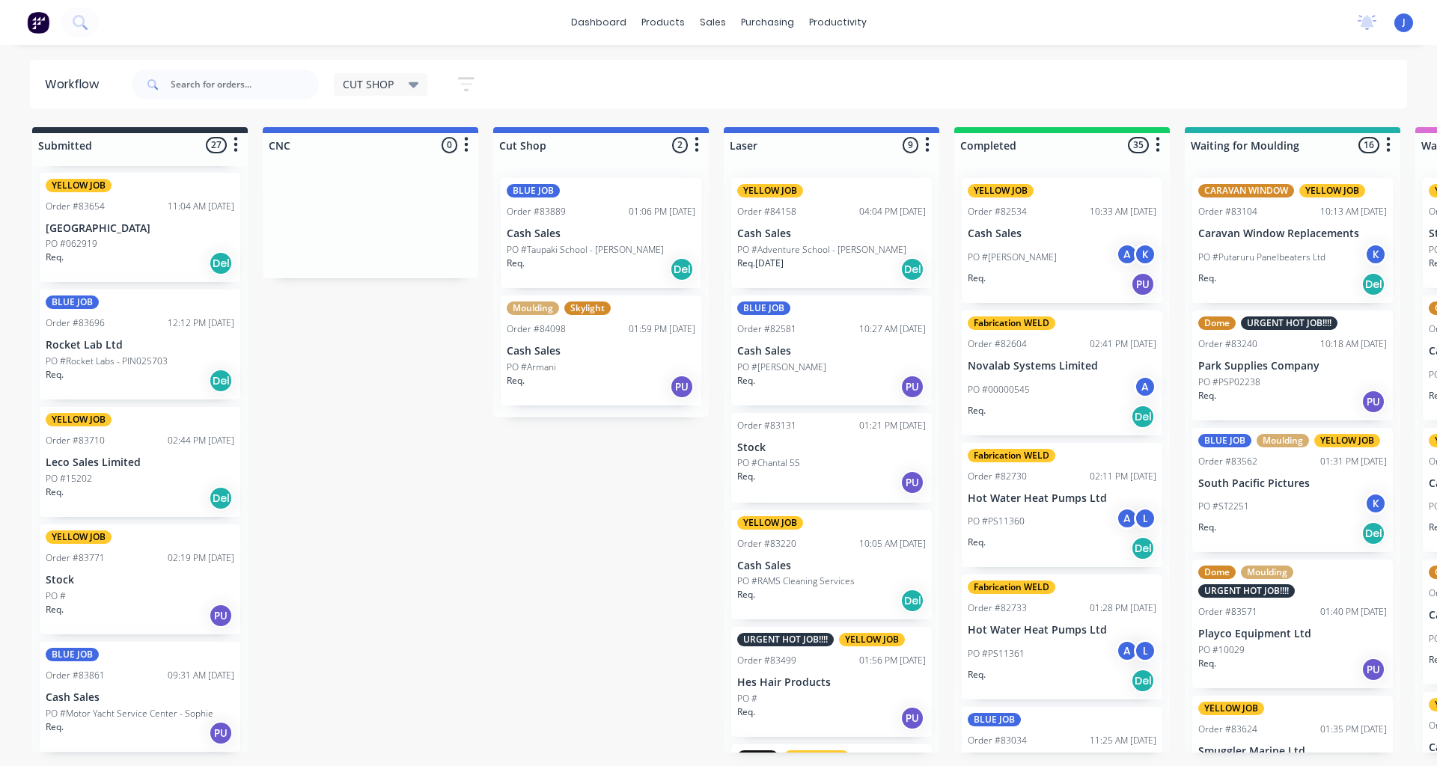
scroll to position [165, 0]
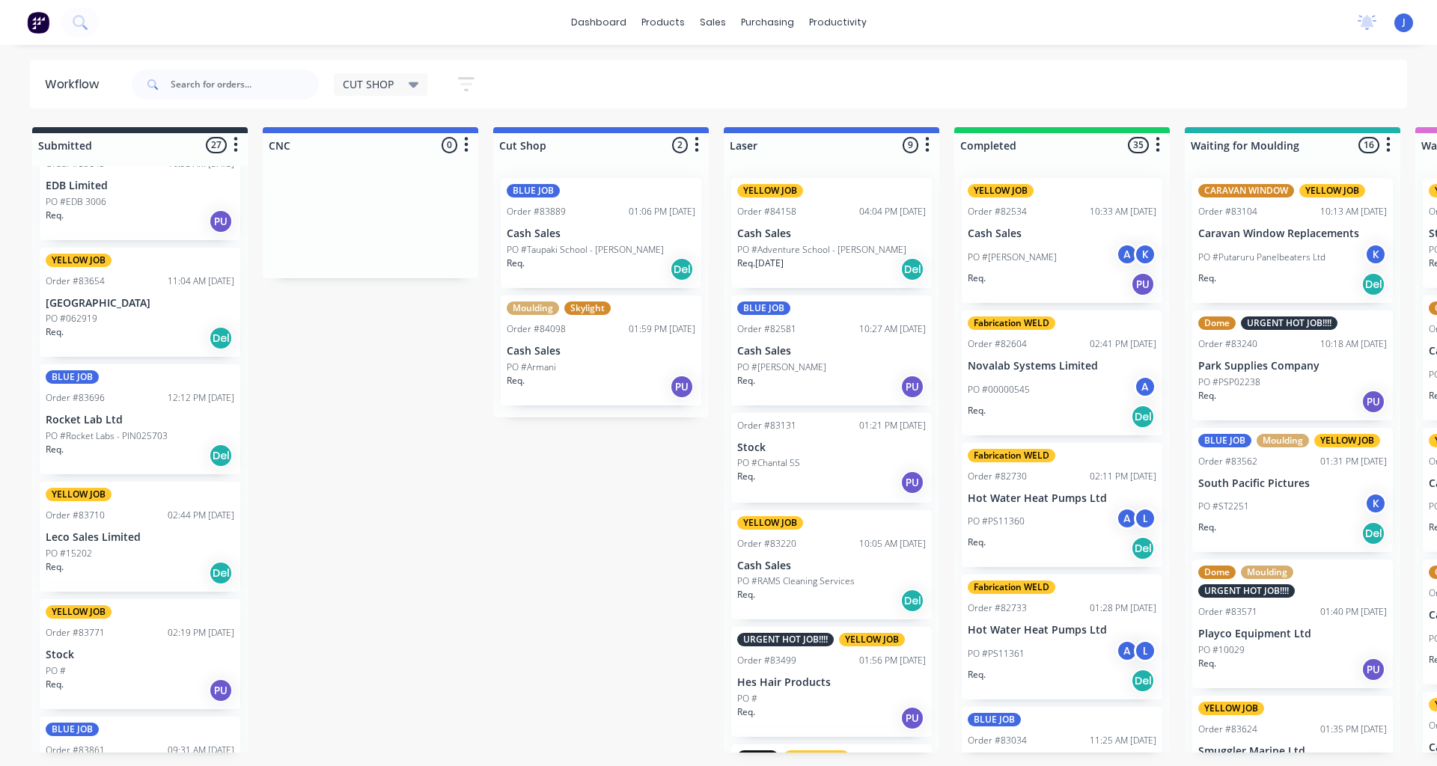
click at [93, 432] on p "PO #Rocket Labs - PIN025703" at bounding box center [107, 436] width 122 height 13
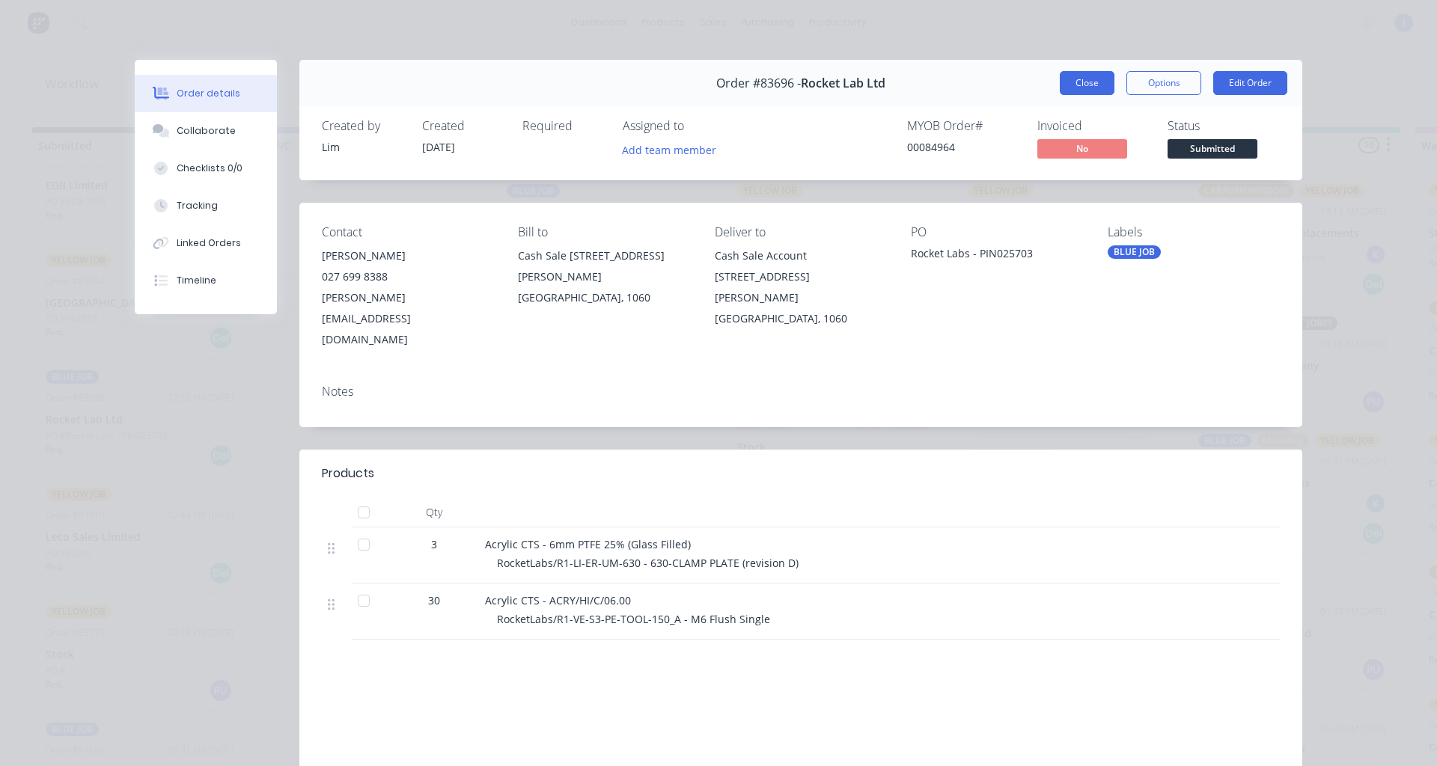
click at [716, 82] on button "Close" at bounding box center [1087, 83] width 55 height 24
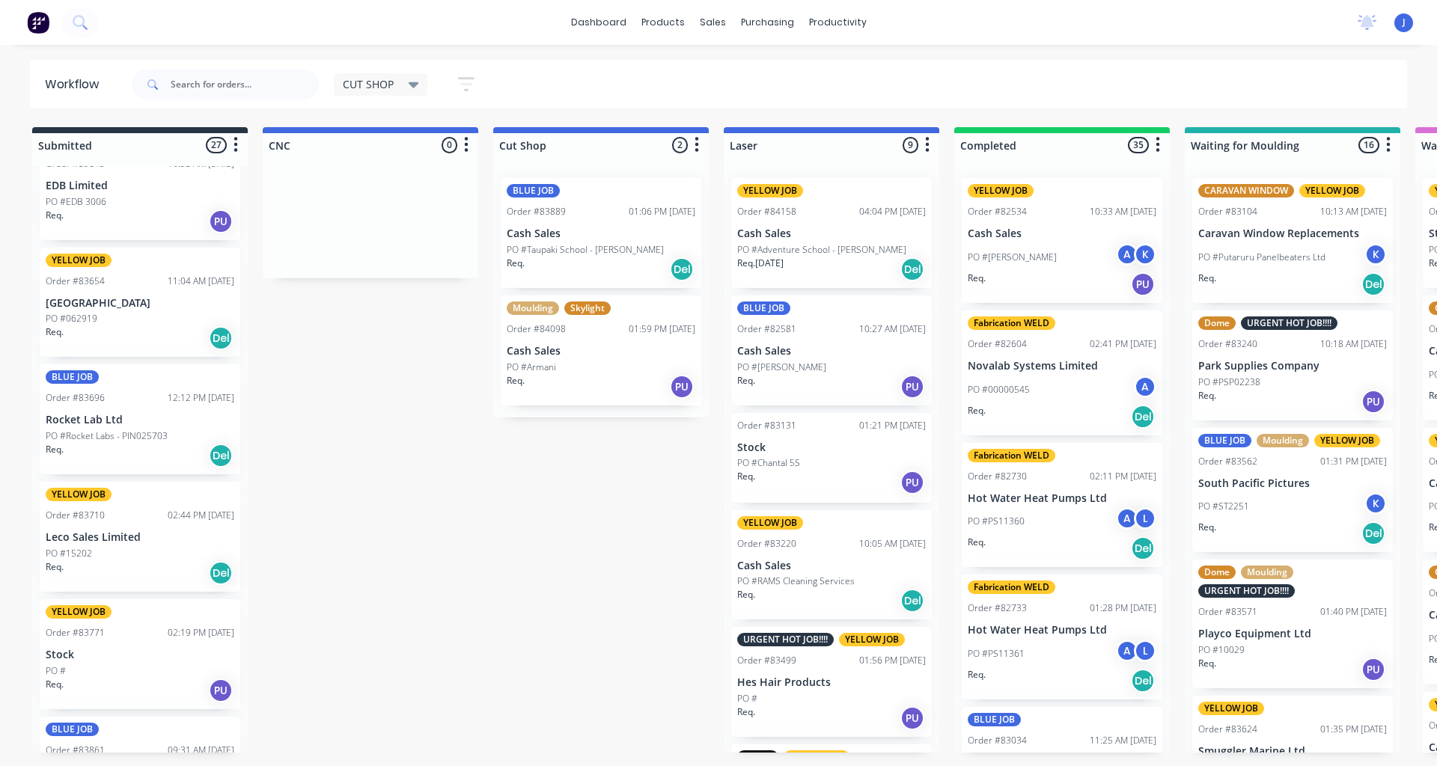
scroll to position [0, 0]
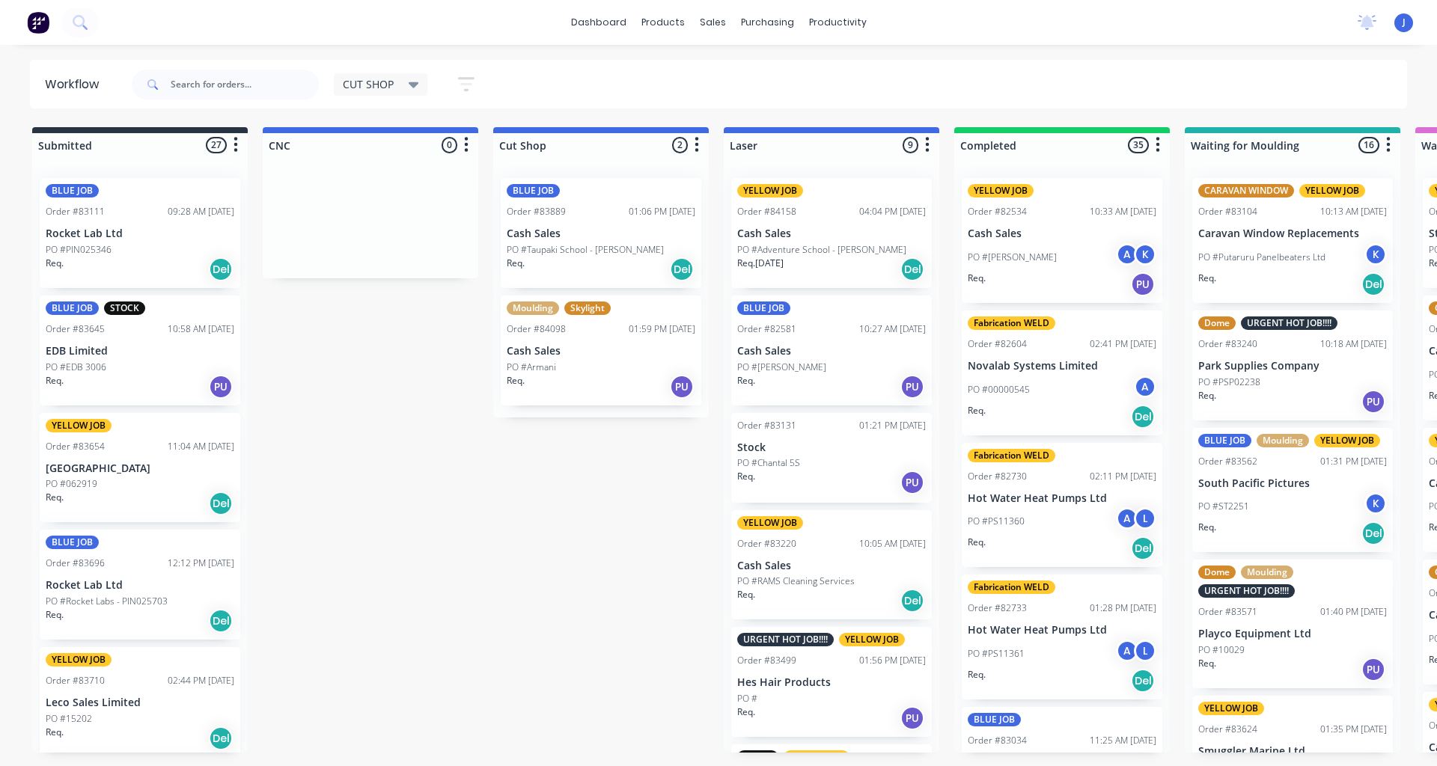
click at [118, 243] on div "PO #PIN025346" at bounding box center [140, 249] width 189 height 13
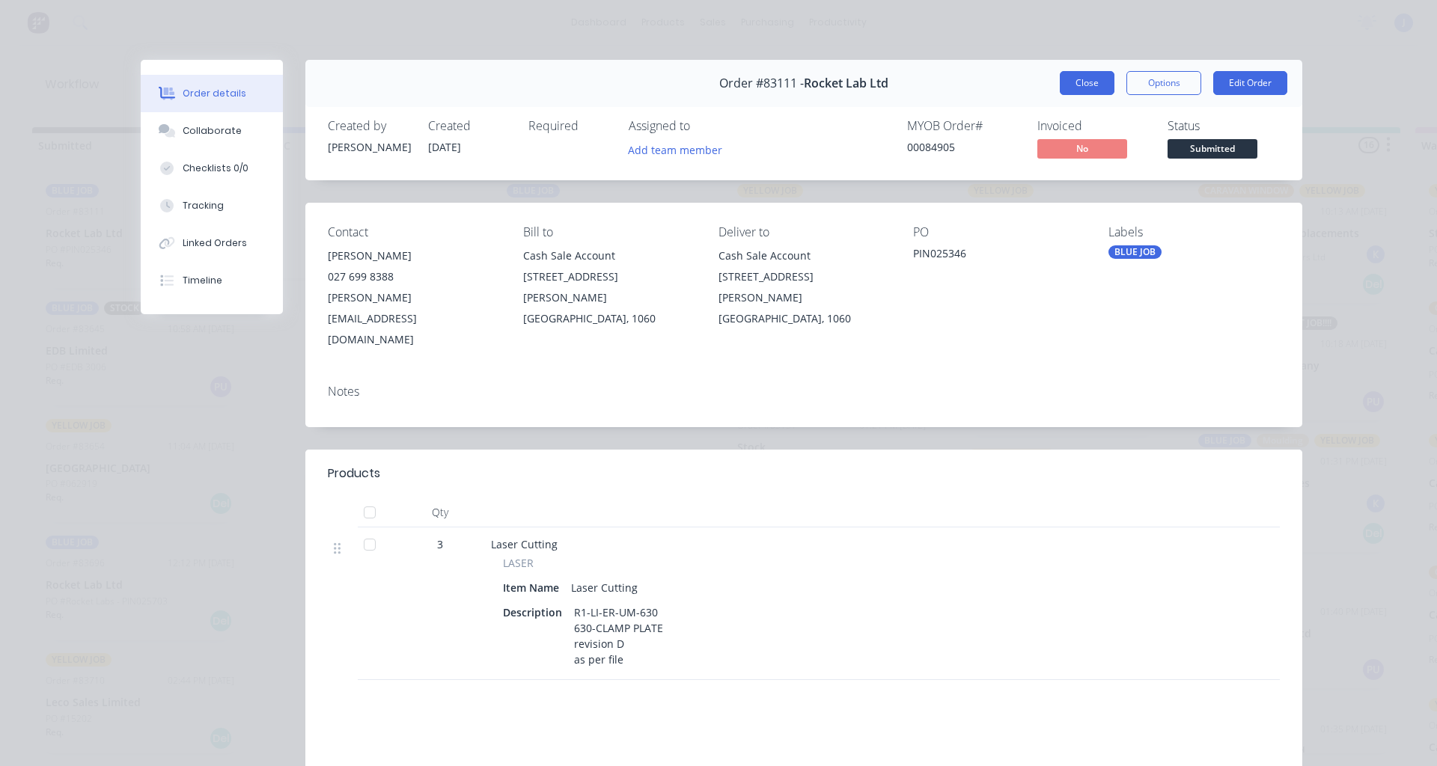
click at [716, 83] on button "Close" at bounding box center [1087, 83] width 55 height 24
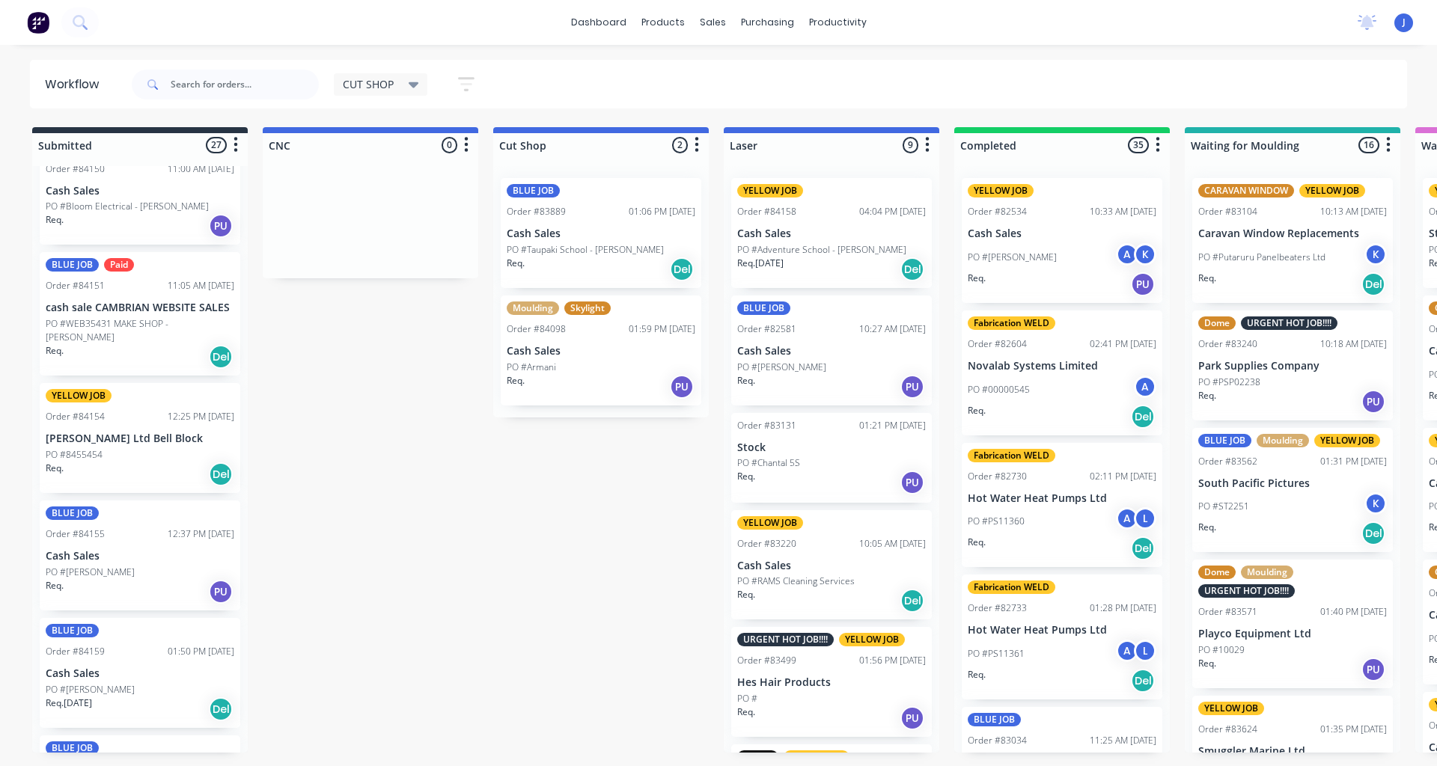
scroll to position [2130, 0]
